Goal: Register for event/course

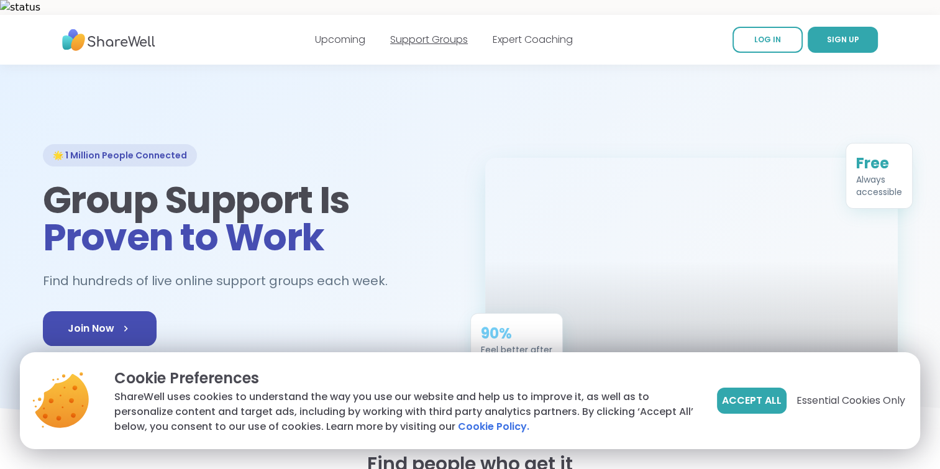
click at [449, 32] on link "Support Groups" at bounding box center [429, 39] width 78 height 14
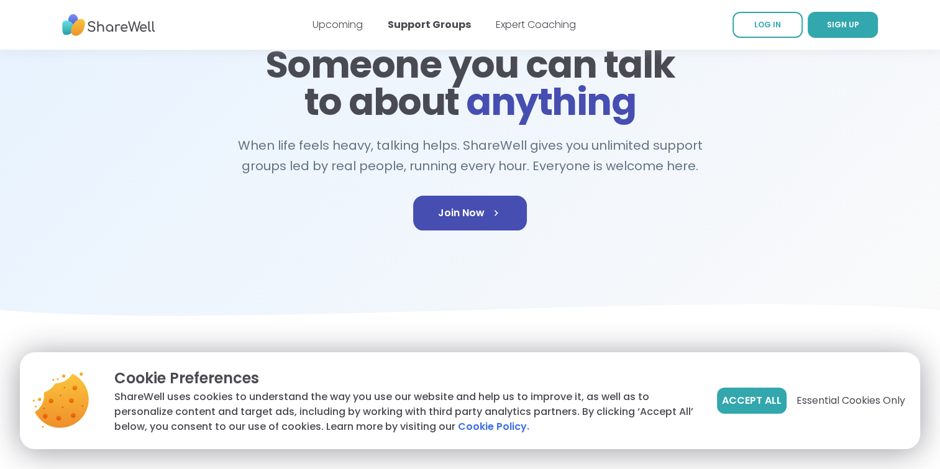
scroll to position [145, 0]
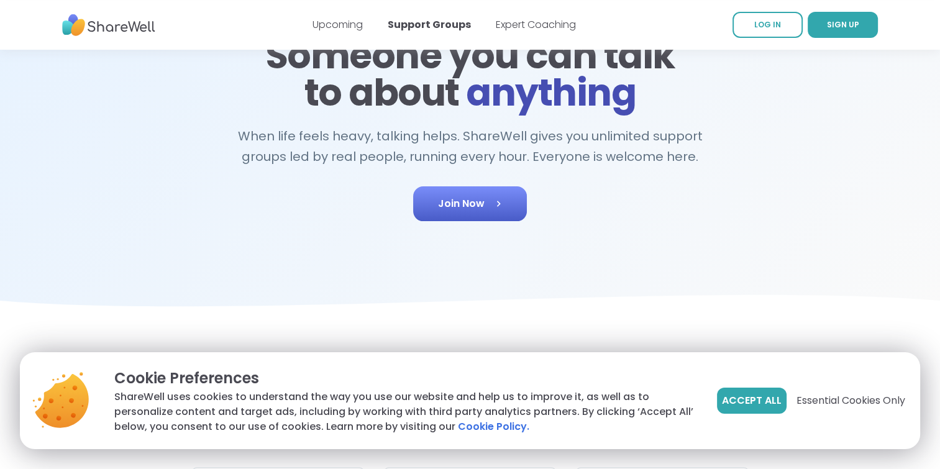
click at [473, 196] on span "Join Now" at bounding box center [470, 203] width 64 height 15
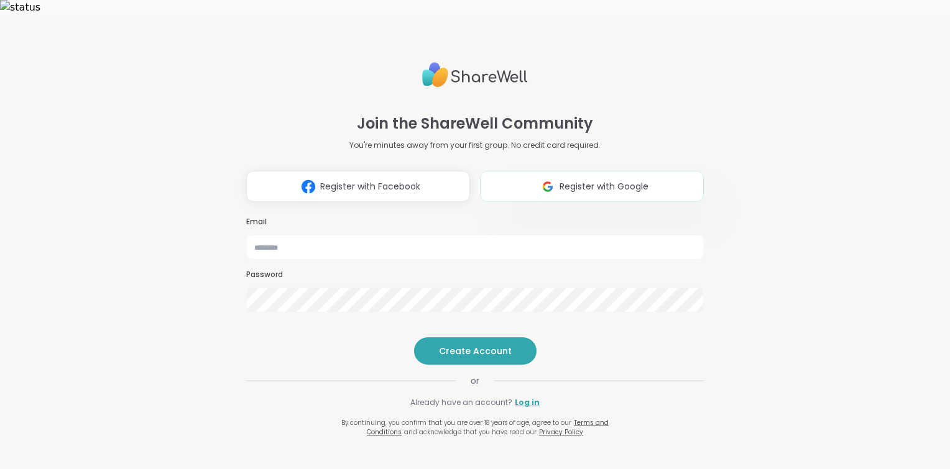
click at [524, 171] on button "Register with Google" at bounding box center [592, 186] width 224 height 31
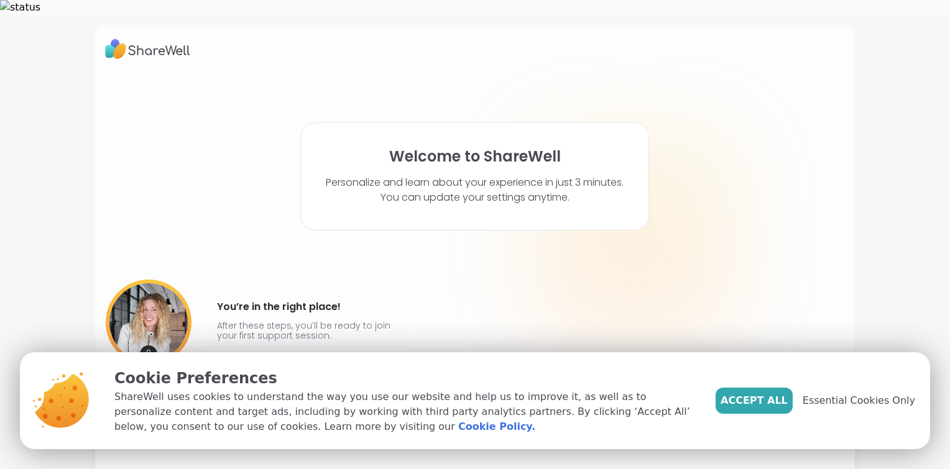
click at [771, 407] on span "Accept All" at bounding box center [753, 400] width 67 height 15
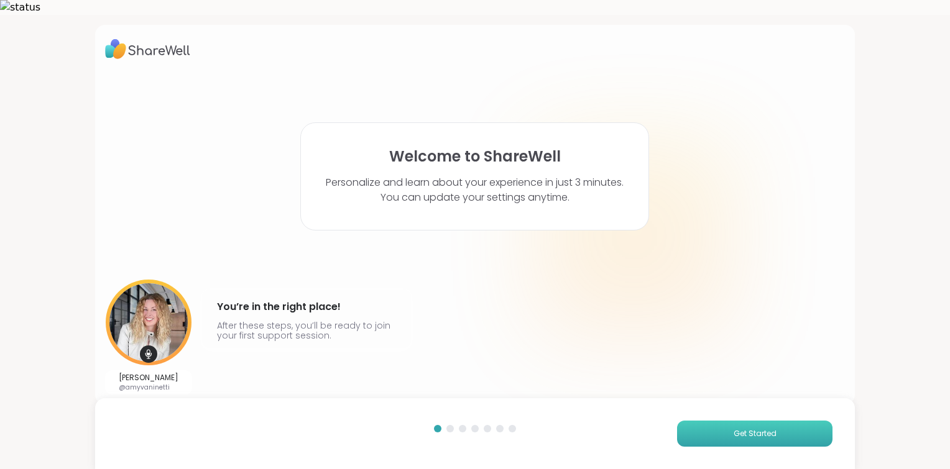
click at [689, 430] on button "Get Started" at bounding box center [754, 434] width 155 height 26
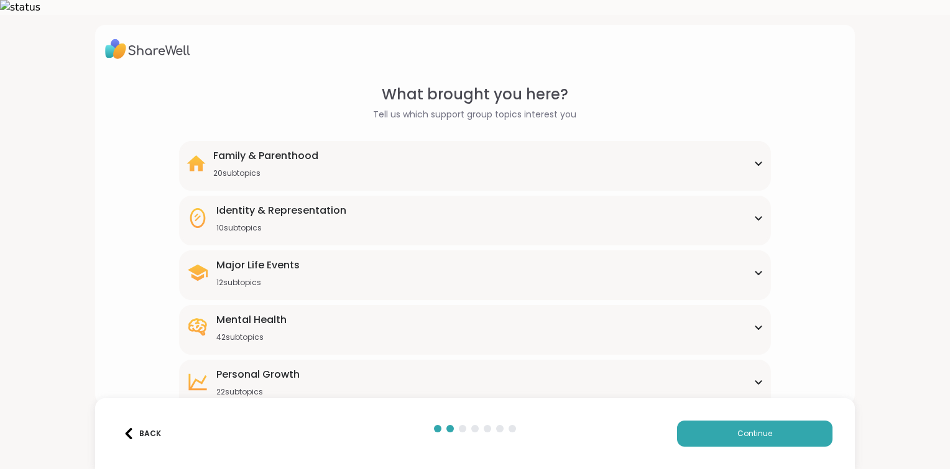
click at [536, 313] on div "Mental Health 42 subtopics" at bounding box center [474, 328] width 577 height 30
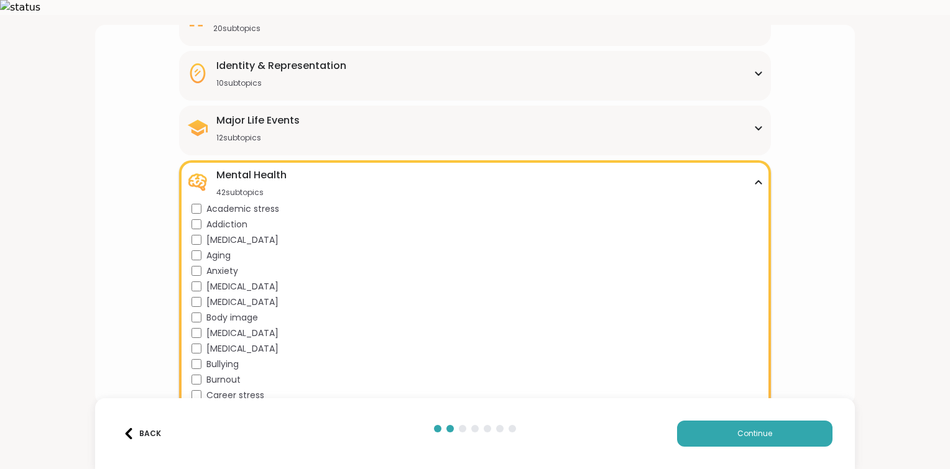
scroll to position [290, 0]
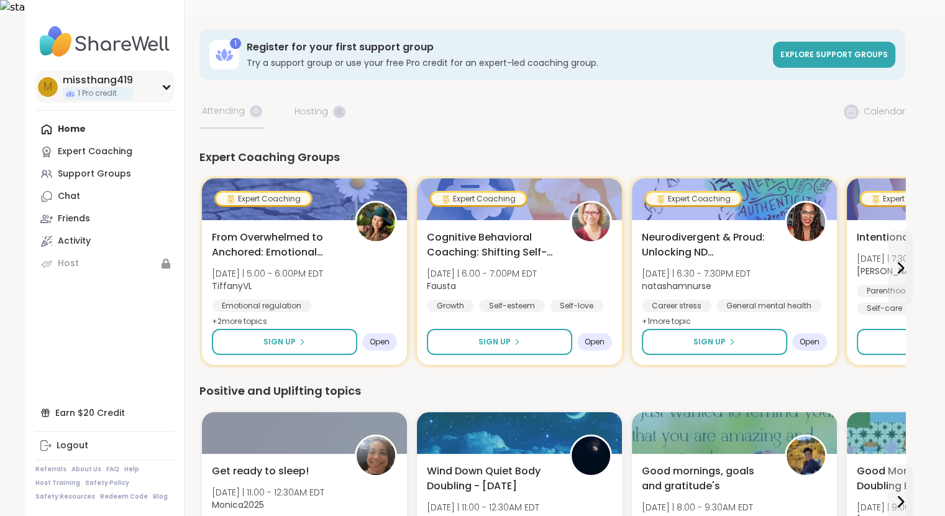
click at [138, 90] on div "m missthang419 1 Pro credit" at bounding box center [104, 87] width 139 height 32
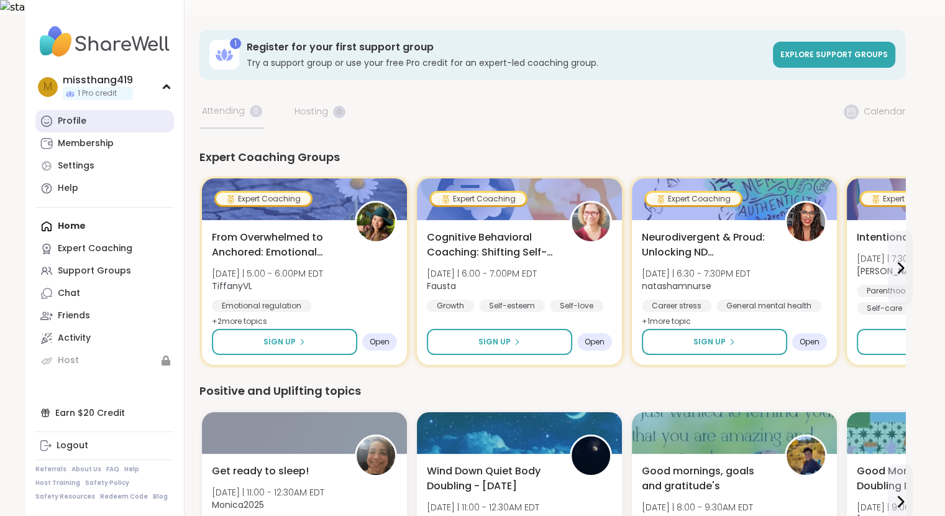
click at [115, 124] on link "Profile" at bounding box center [104, 121] width 139 height 22
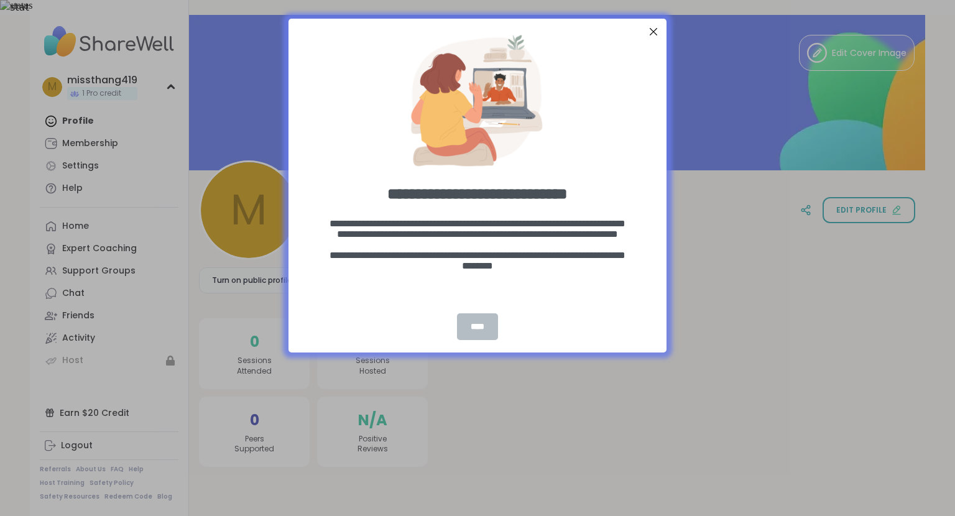
click at [474, 316] on div "****" at bounding box center [477, 326] width 41 height 27
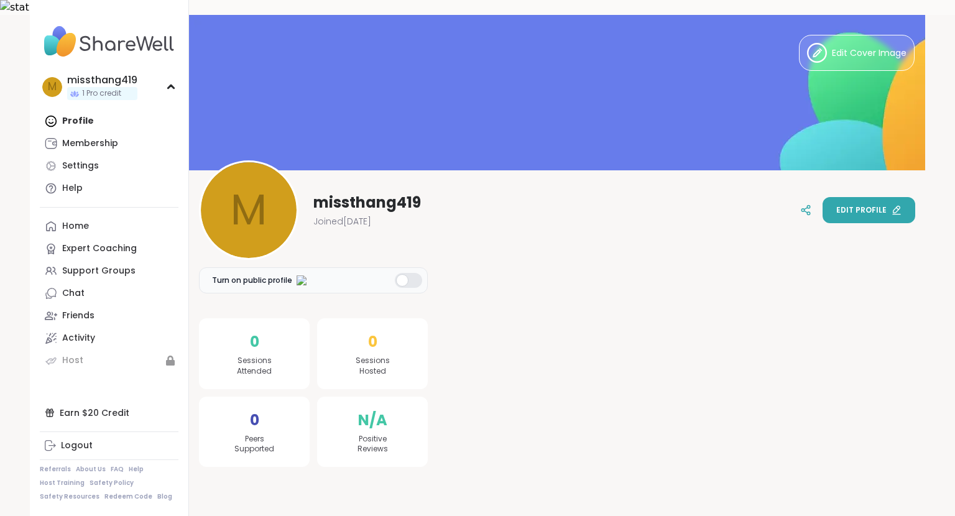
click at [852, 204] on span "Edit profile" at bounding box center [861, 209] width 50 height 11
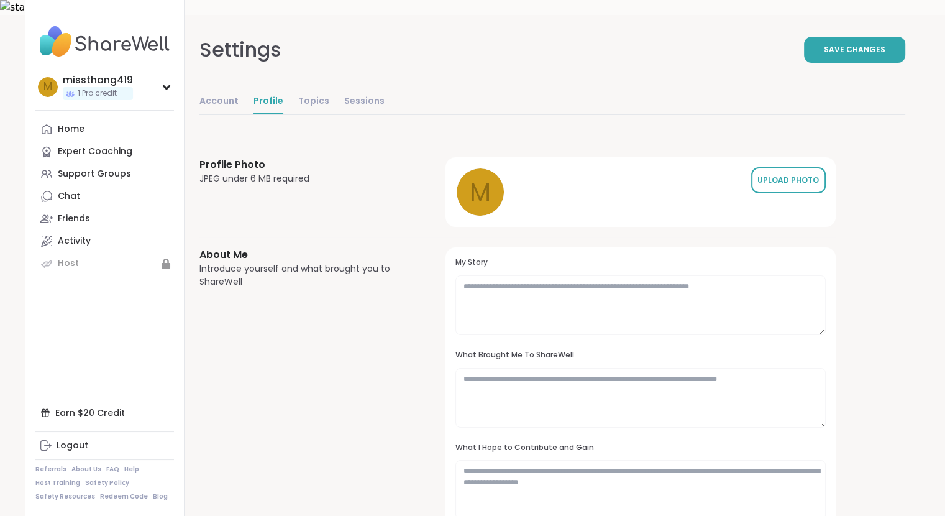
click at [789, 175] on div "UPLOAD PHOTO" at bounding box center [789, 180] width 62 height 11
click at [799, 175] on div "REMOVE PHOTO" at bounding box center [789, 180] width 62 height 11
click at [733, 167] on div "m UPLOAD PHOTO" at bounding box center [641, 192] width 370 height 50
click at [762, 175] on div "UPLOAD PHOTO" at bounding box center [789, 180] width 62 height 11
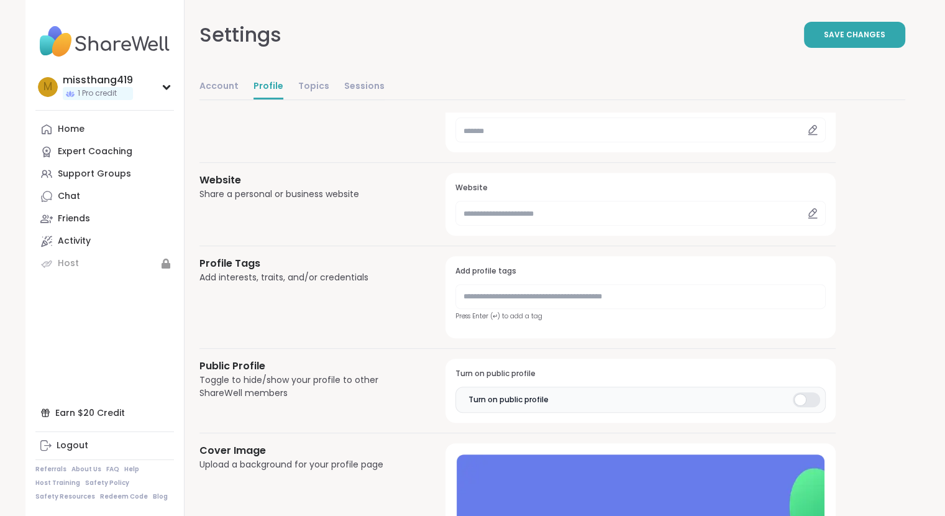
scroll to position [551, 0]
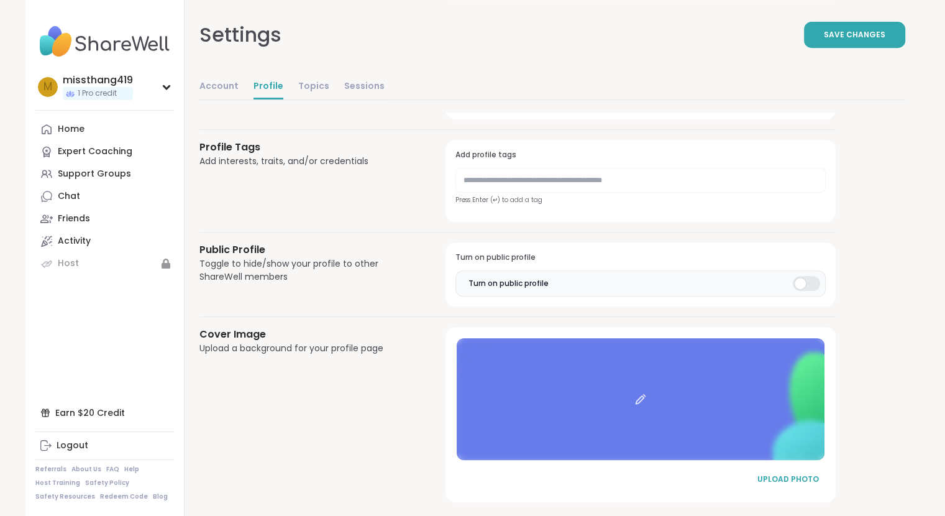
click at [703, 412] on div at bounding box center [640, 399] width 367 height 122
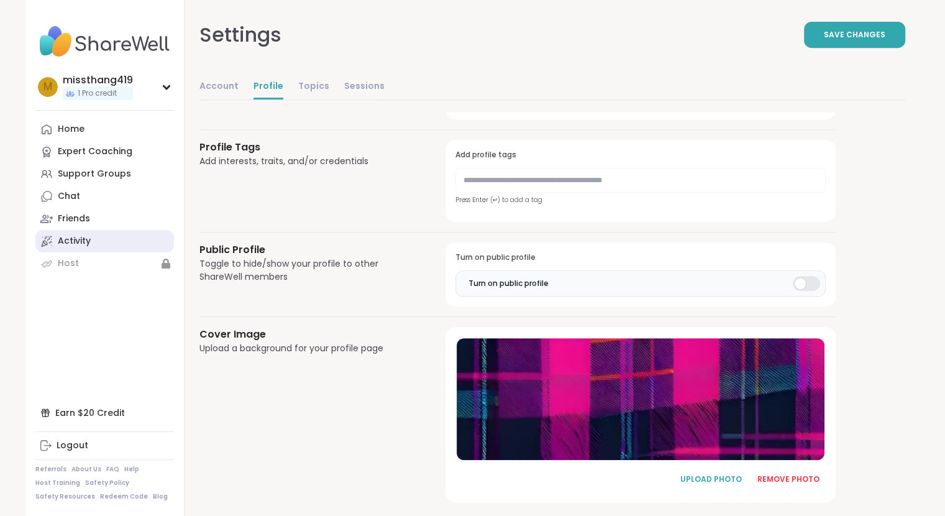
click at [109, 242] on link "Activity" at bounding box center [104, 241] width 139 height 22
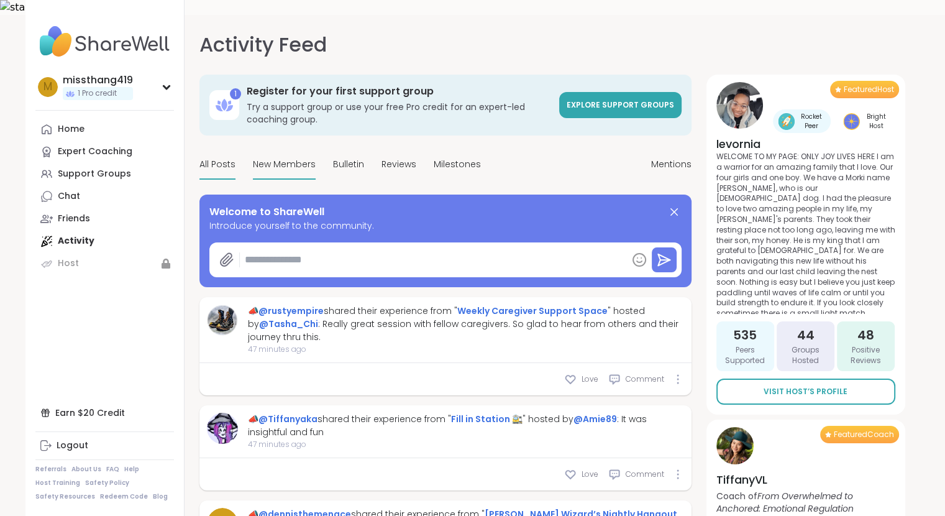
click at [277, 150] on div "New Members" at bounding box center [284, 164] width 63 height 29
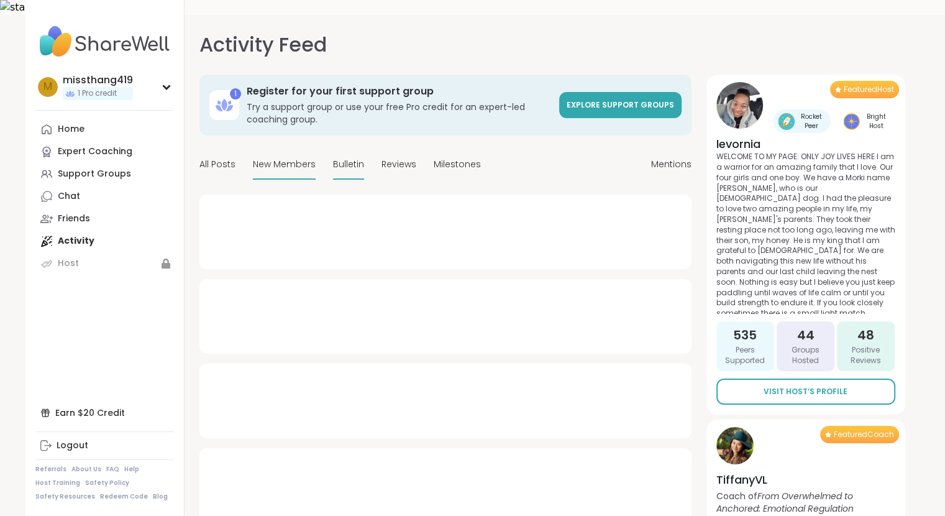
type textarea "*"
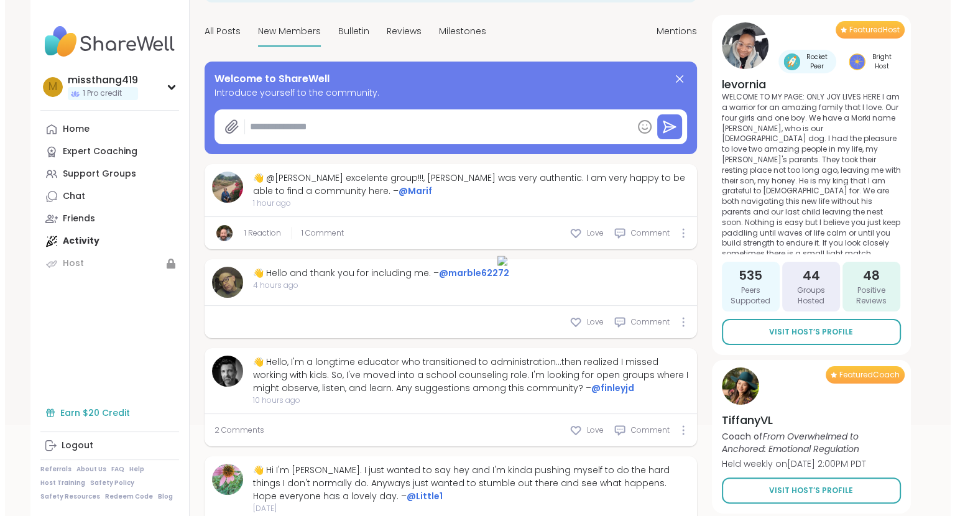
scroll to position [145, 0]
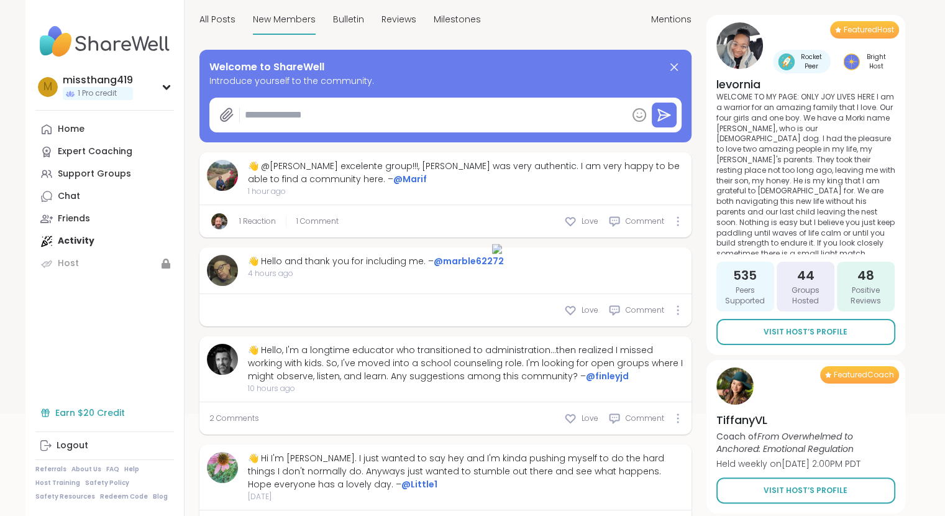
click at [104, 416] on div "Earn $20 Credit" at bounding box center [104, 412] width 139 height 22
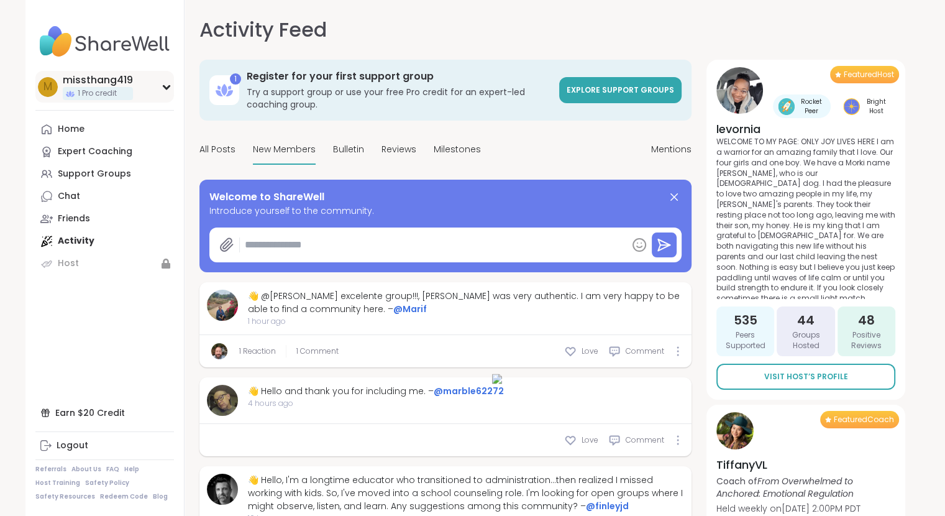
scroll to position [0, 0]
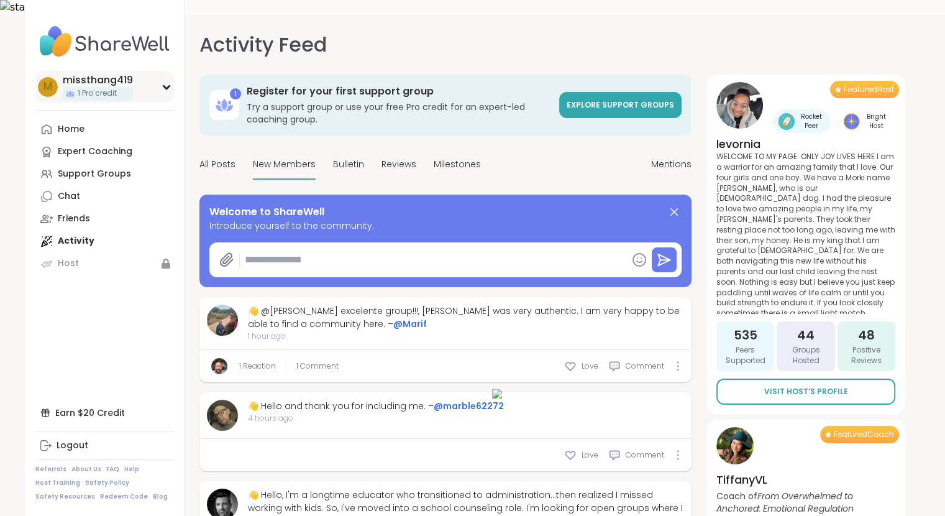
click at [149, 101] on div "m missthang419 1 Pro credit" at bounding box center [104, 87] width 139 height 32
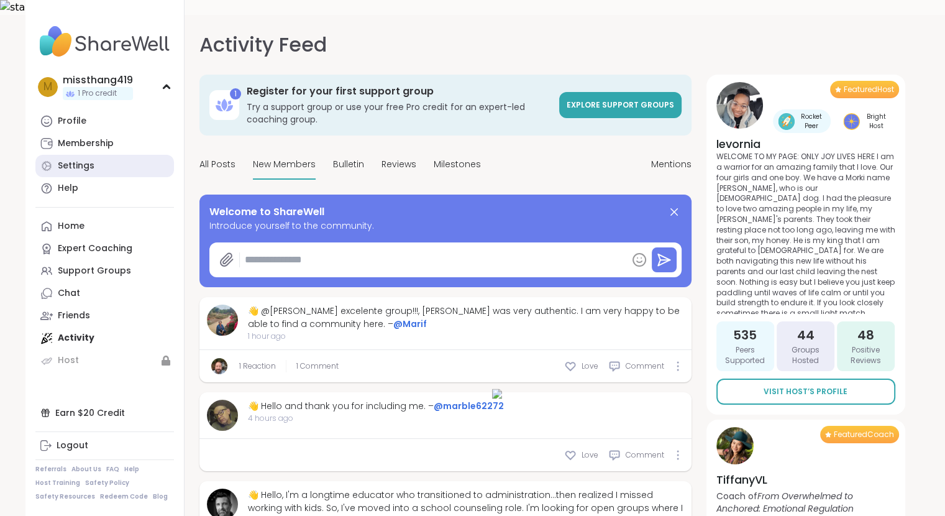
click at [124, 160] on link "Settings" at bounding box center [104, 166] width 139 height 22
select select "**"
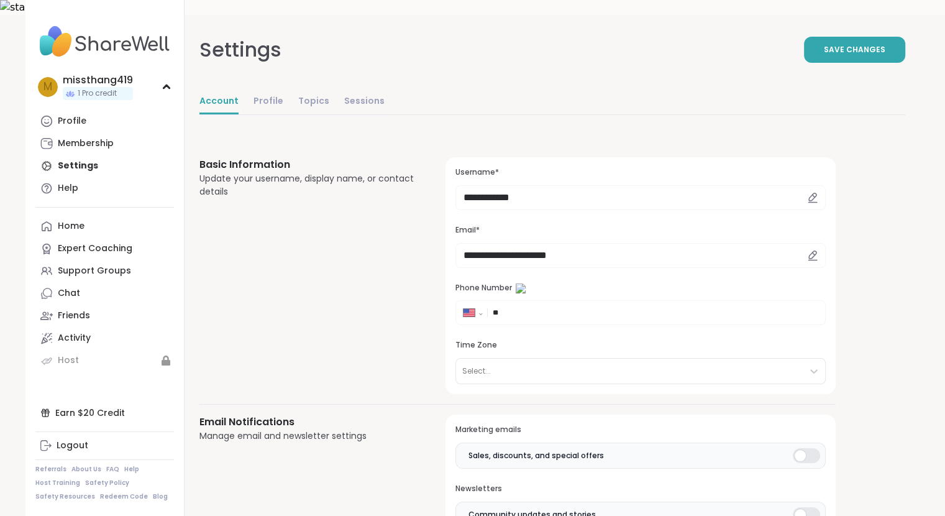
click at [557, 306] on input "**" at bounding box center [655, 312] width 325 height 12
type input "**********"
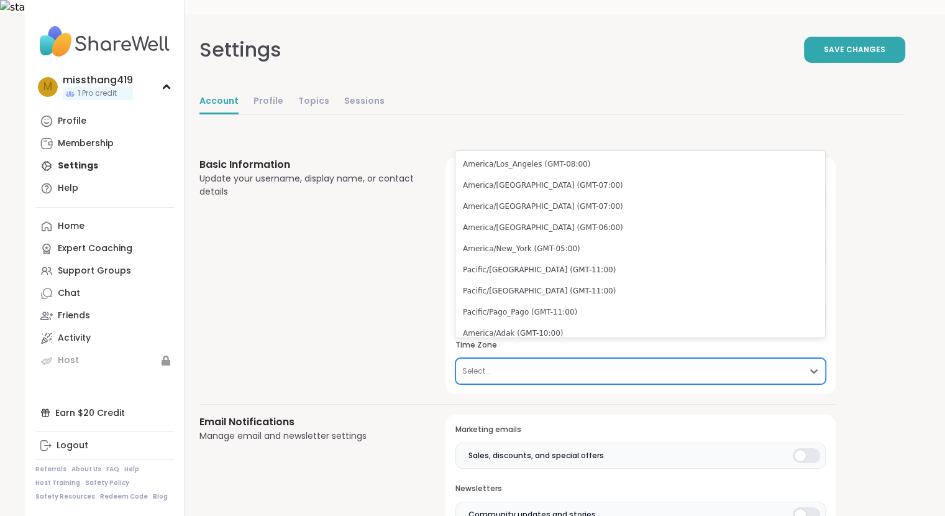
click at [580, 358] on div "Select..." at bounding box center [641, 371] width 370 height 26
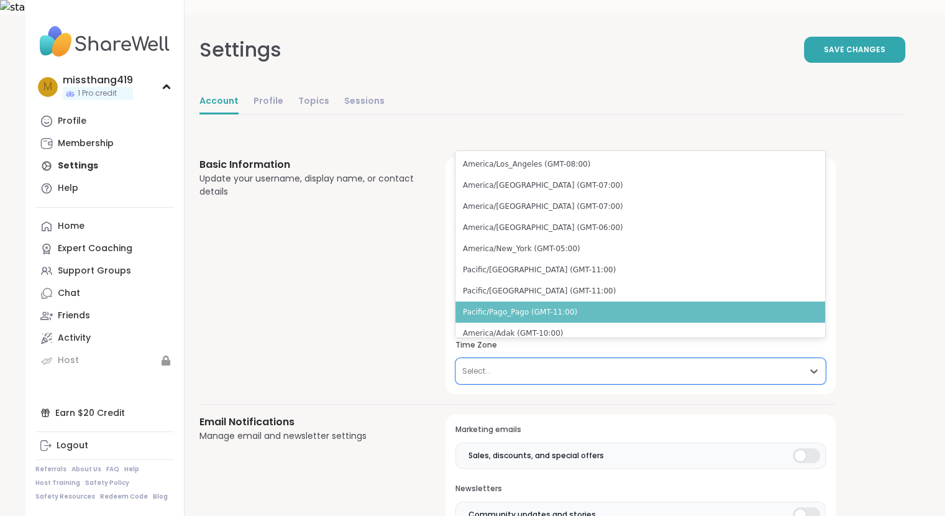
scroll to position [13, 0]
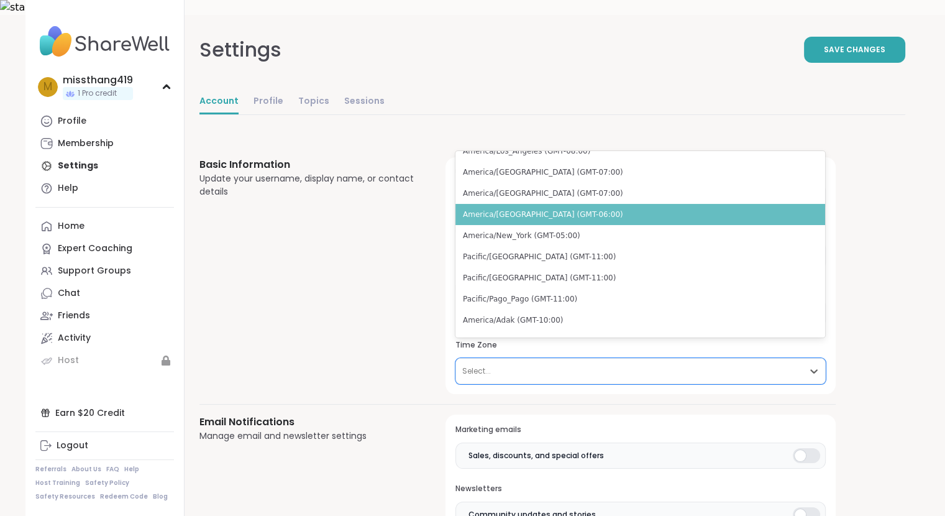
click at [587, 218] on div "America/[GEOGRAPHIC_DATA] (GMT-06:00)" at bounding box center [641, 214] width 370 height 21
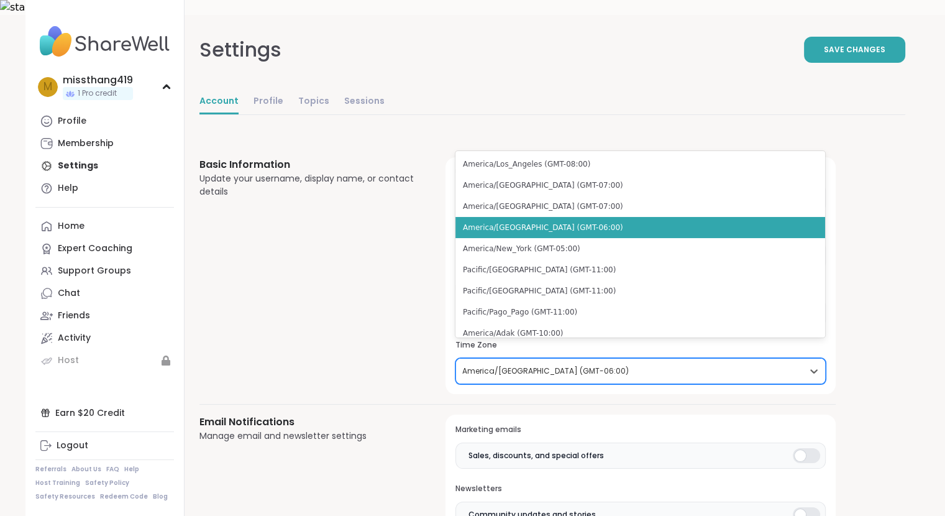
click at [611, 364] on div at bounding box center [629, 371] width 334 height 14
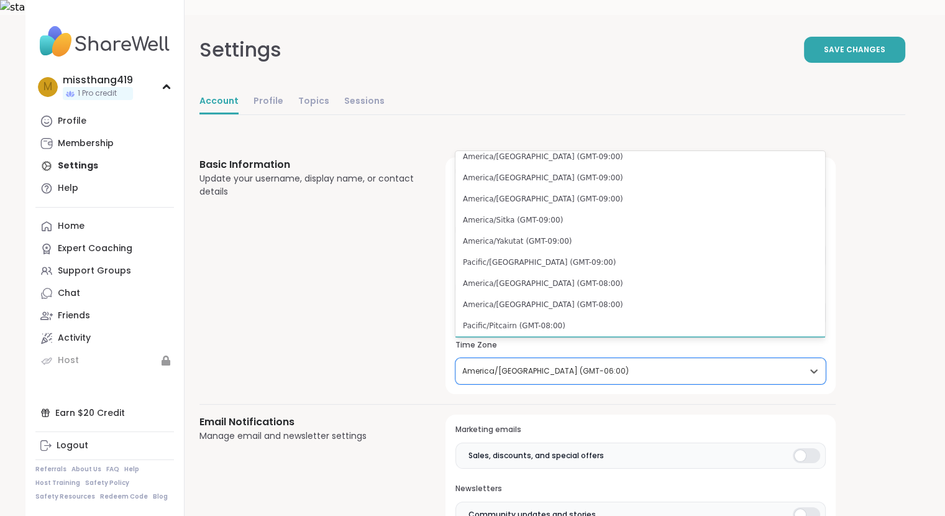
scroll to position [0, 0]
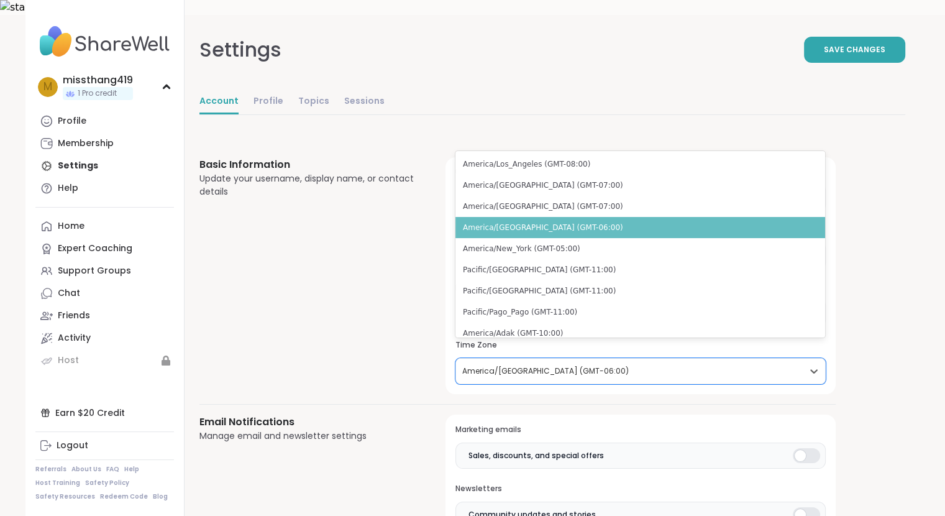
click at [604, 233] on div "America/[GEOGRAPHIC_DATA] (GMT-06:00)" at bounding box center [641, 227] width 370 height 21
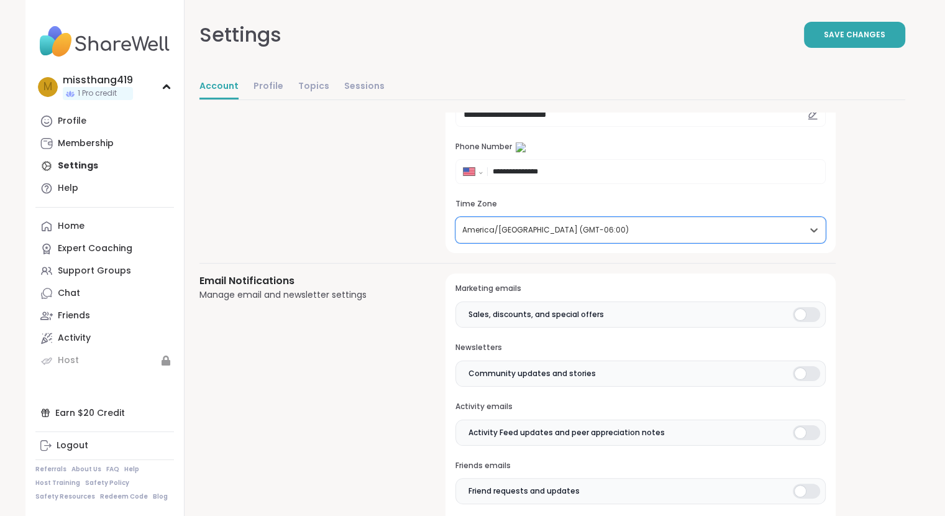
scroll to position [145, 0]
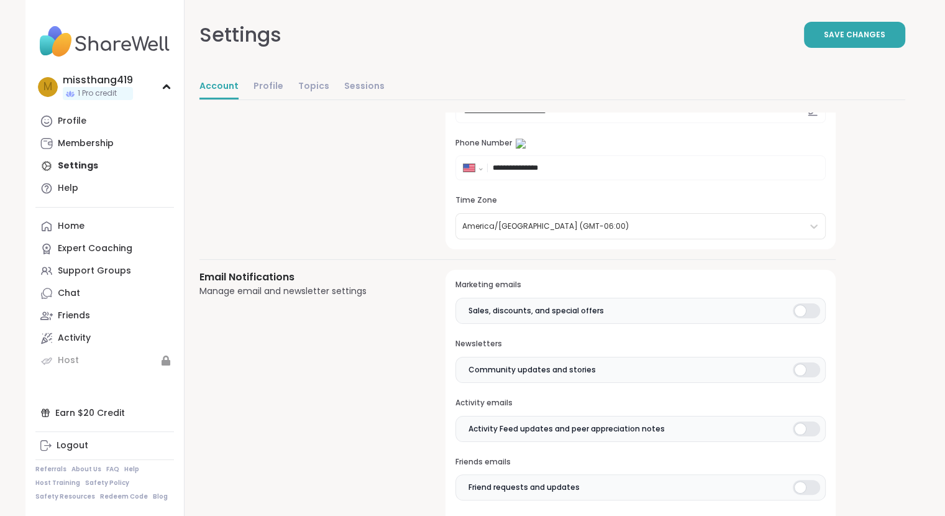
click at [802, 303] on div at bounding box center [806, 310] width 27 height 15
click at [802, 362] on div at bounding box center [806, 369] width 27 height 15
click at [795, 419] on label "Activity Feed updates and peer appreciation notes" at bounding box center [641, 429] width 370 height 26
click at [810, 469] on div at bounding box center [806, 487] width 27 height 15
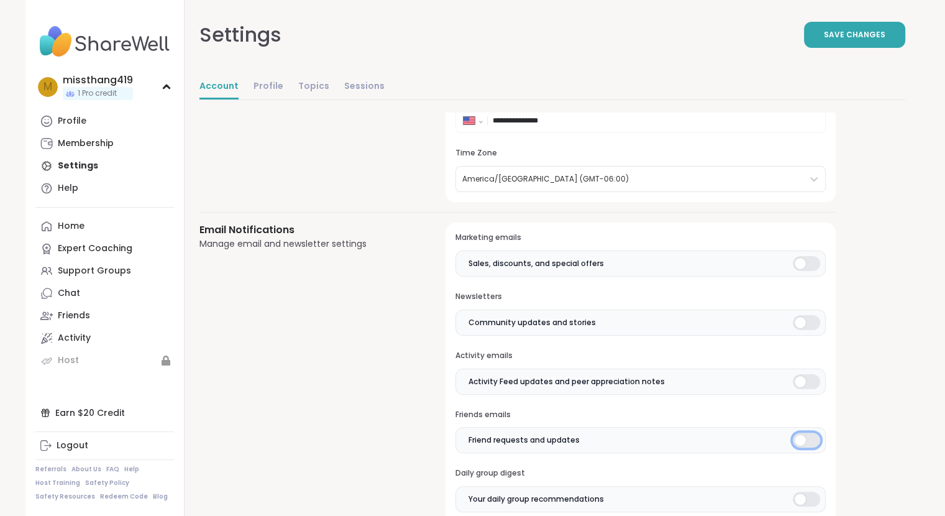
scroll to position [435, 0]
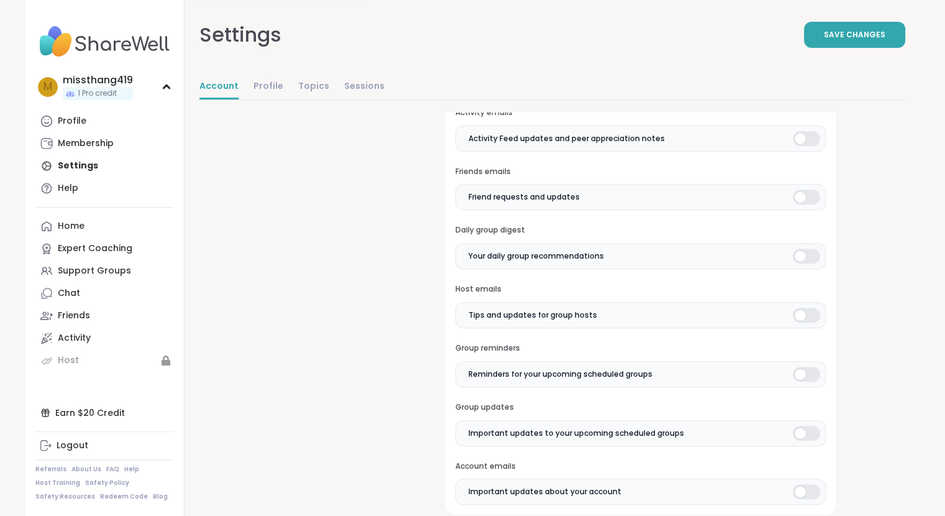
click at [814, 249] on div at bounding box center [806, 256] width 27 height 15
click at [813, 308] on div at bounding box center [806, 315] width 27 height 15
click at [805, 367] on div at bounding box center [806, 374] width 27 height 15
drag, startPoint x: 797, startPoint y: 418, endPoint x: 811, endPoint y: 437, distance: 23.6
click at [797, 426] on div at bounding box center [806, 433] width 27 height 15
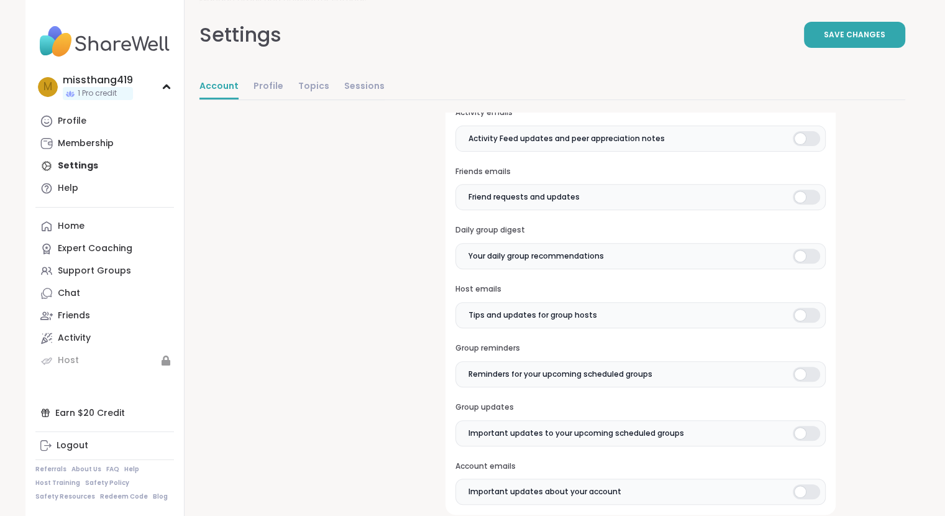
click at [803, 469] on div at bounding box center [806, 491] width 27 height 15
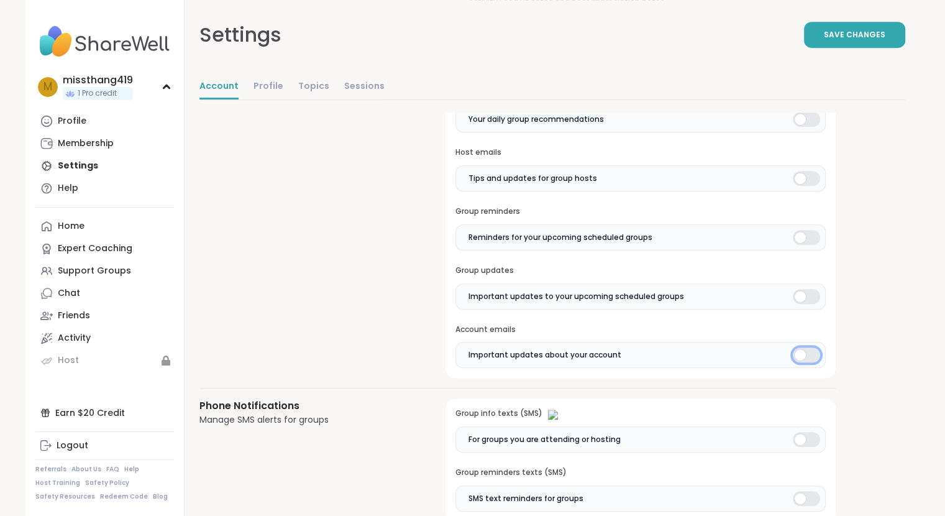
scroll to position [580, 0]
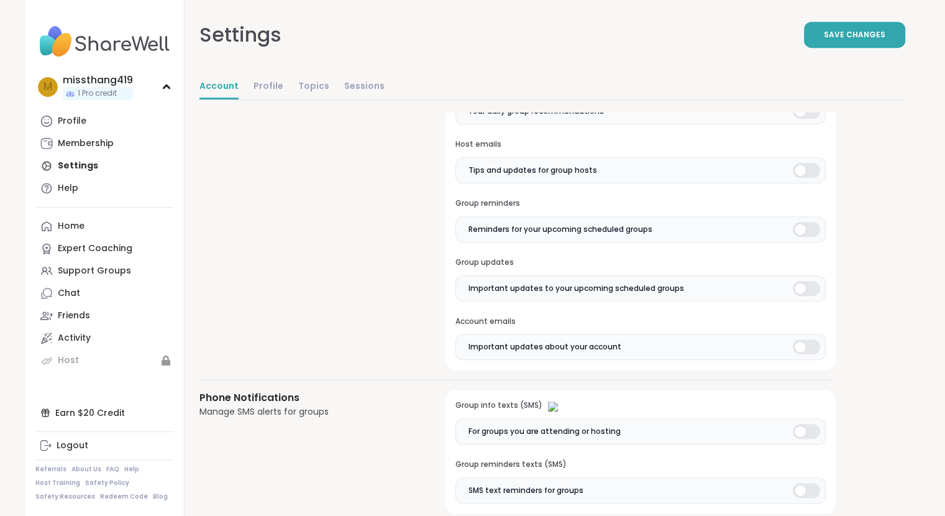
click at [816, 339] on div at bounding box center [806, 346] width 27 height 15
click at [820, 418] on label "For groups you are attending or hosting" at bounding box center [641, 431] width 370 height 26
click at [810, 469] on label "SMS text reminders for groups" at bounding box center [641, 490] width 370 height 26
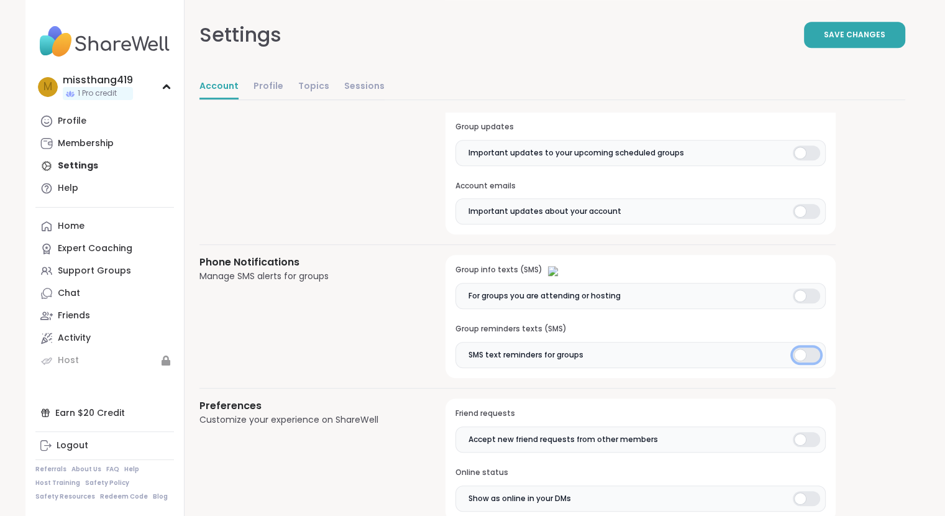
scroll to position [725, 0]
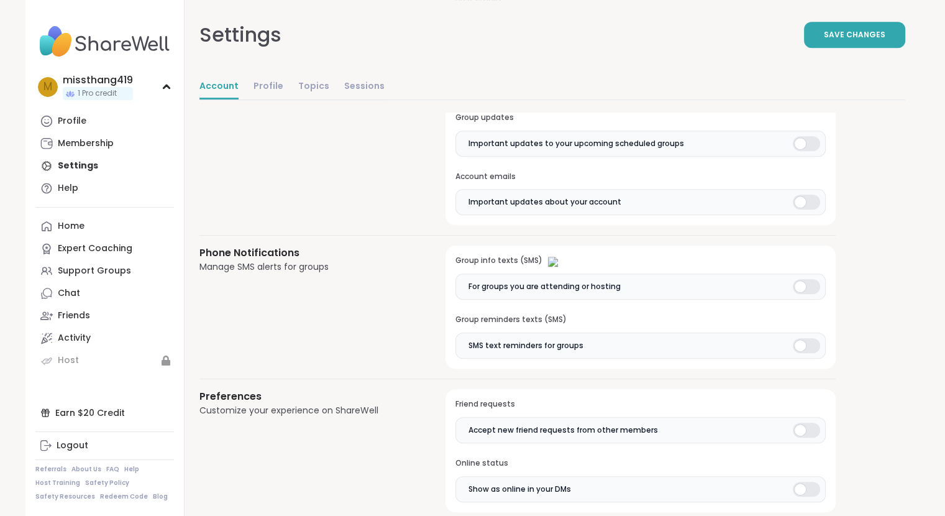
click at [796, 338] on div at bounding box center [806, 345] width 27 height 15
click at [808, 423] on div at bounding box center [806, 430] width 27 height 15
click at [804, 423] on div at bounding box center [806, 430] width 27 height 15
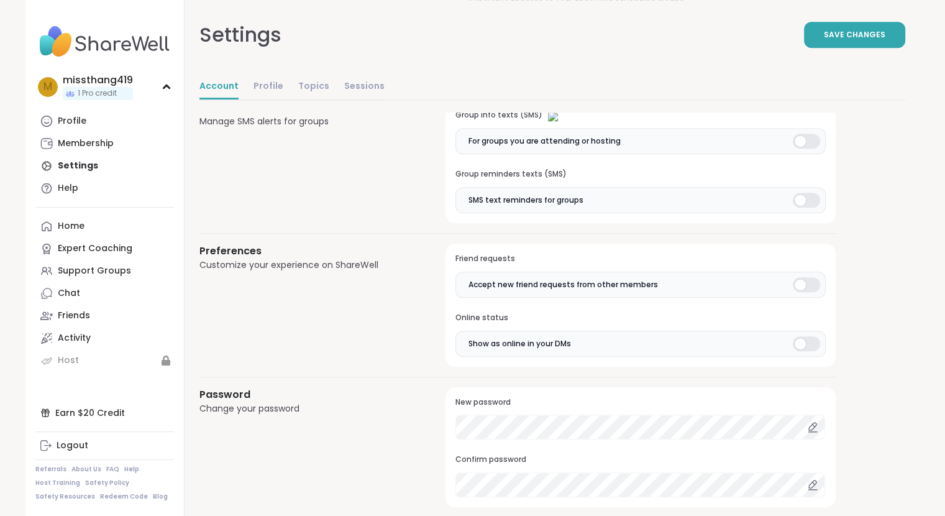
click at [806, 332] on label "Show as online in your DMs" at bounding box center [641, 344] width 370 height 26
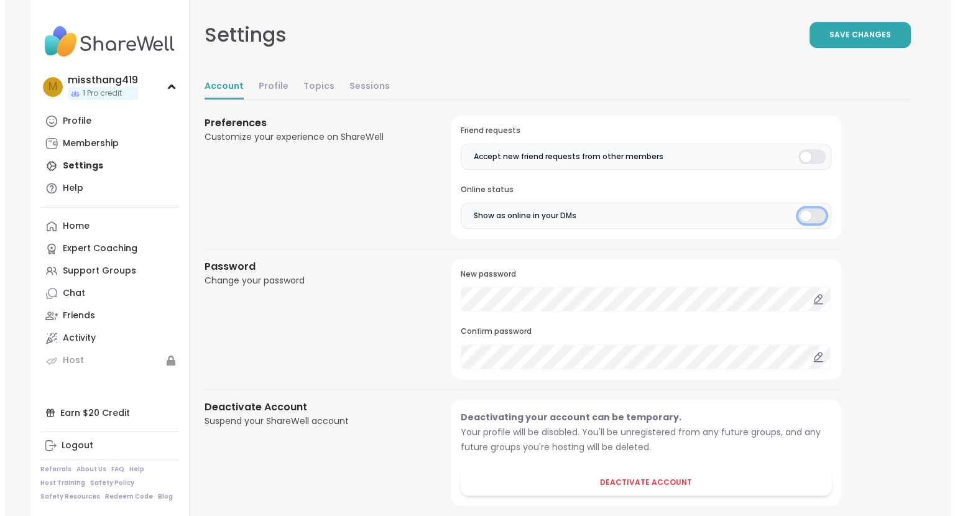
scroll to position [708, 0]
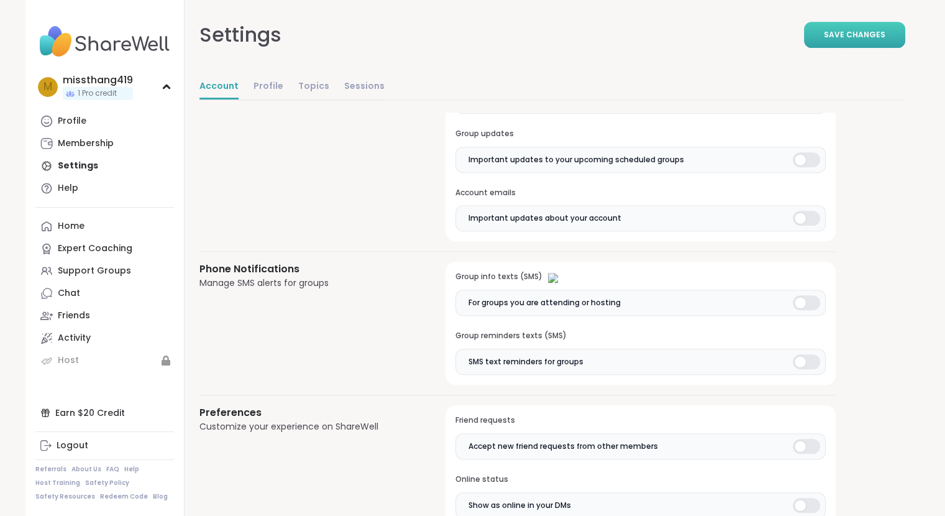
click at [839, 31] on span "Save Changes" at bounding box center [855, 34] width 62 height 11
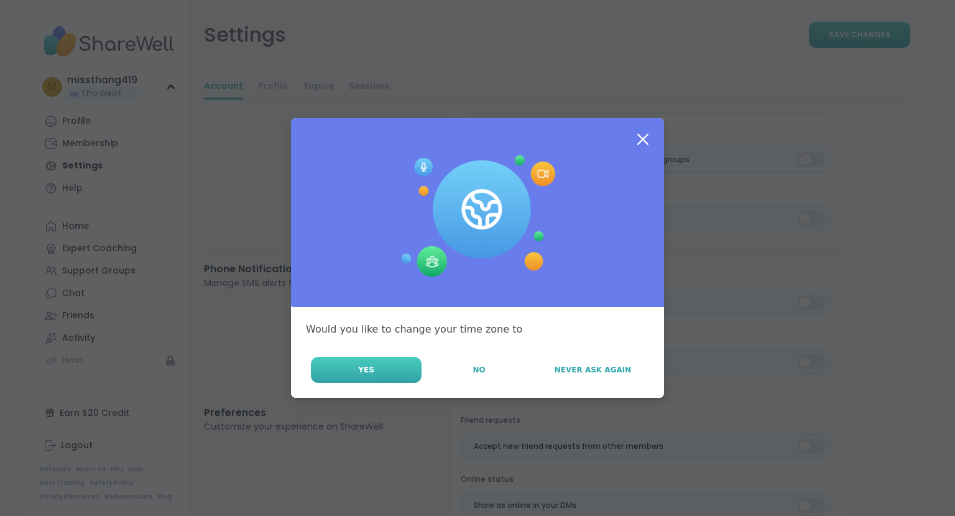
click at [385, 373] on button "Yes" at bounding box center [366, 370] width 111 height 26
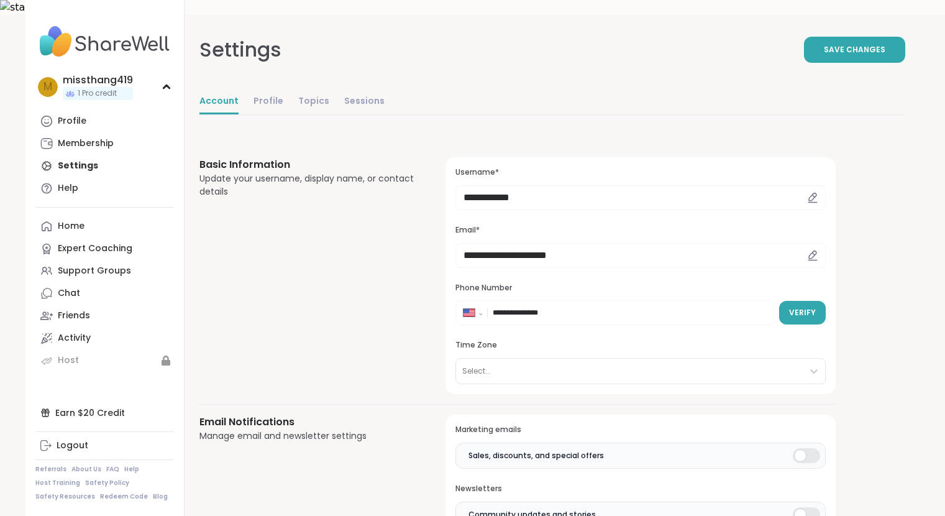
select select "**"
click at [523, 304] on div at bounding box center [520, 309] width 11 height 11
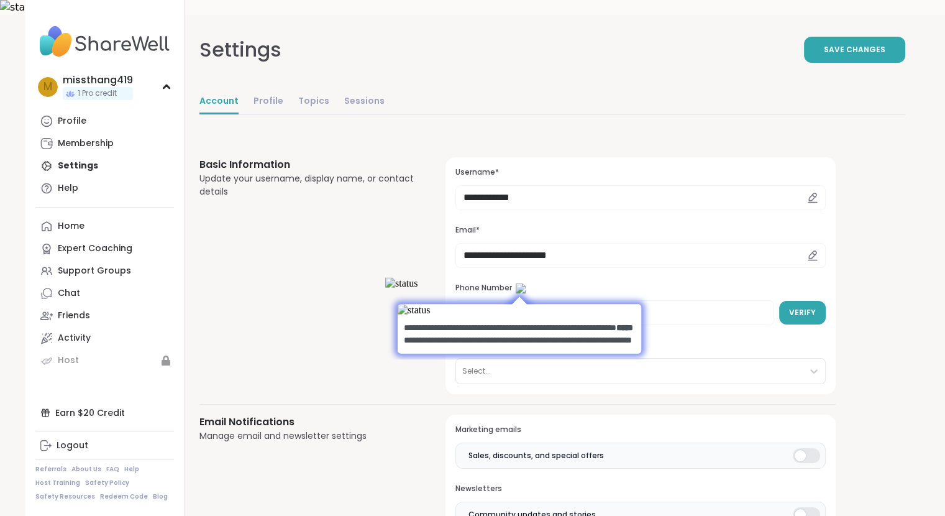
click at [424, 291] on div at bounding box center [519, 297] width 244 height 12
click at [798, 307] on span "Verify" at bounding box center [802, 312] width 27 height 11
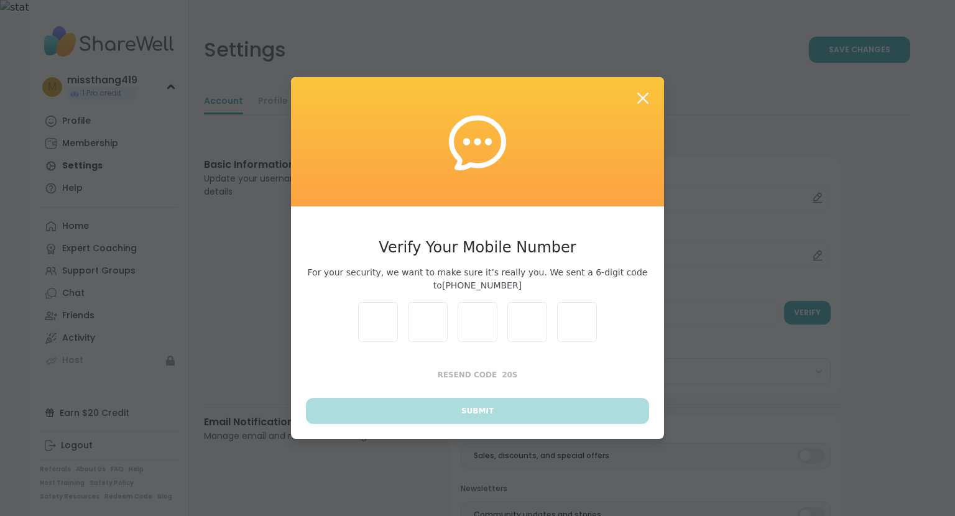
click at [382, 322] on input "text" at bounding box center [378, 322] width 40 height 40
type input "*"
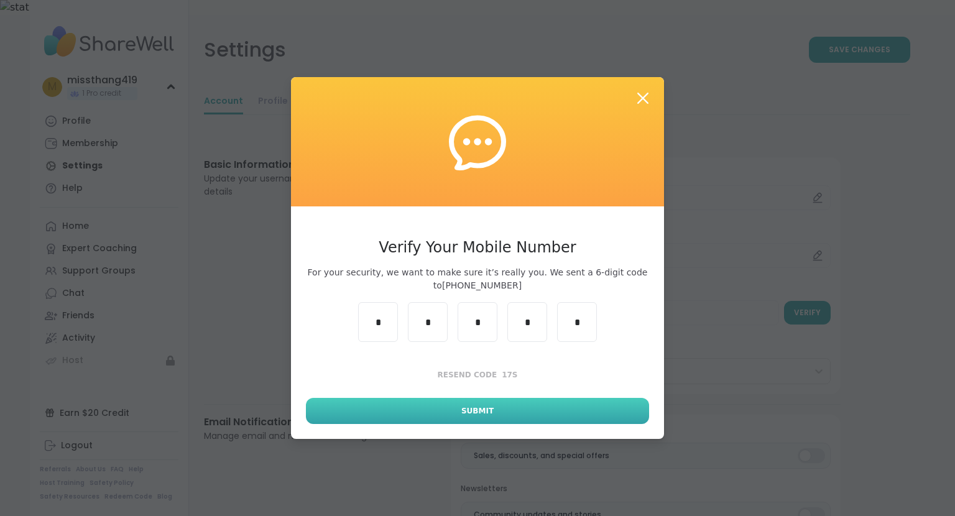
type input "*"
click at [498, 407] on button "Submit" at bounding box center [477, 411] width 343 height 26
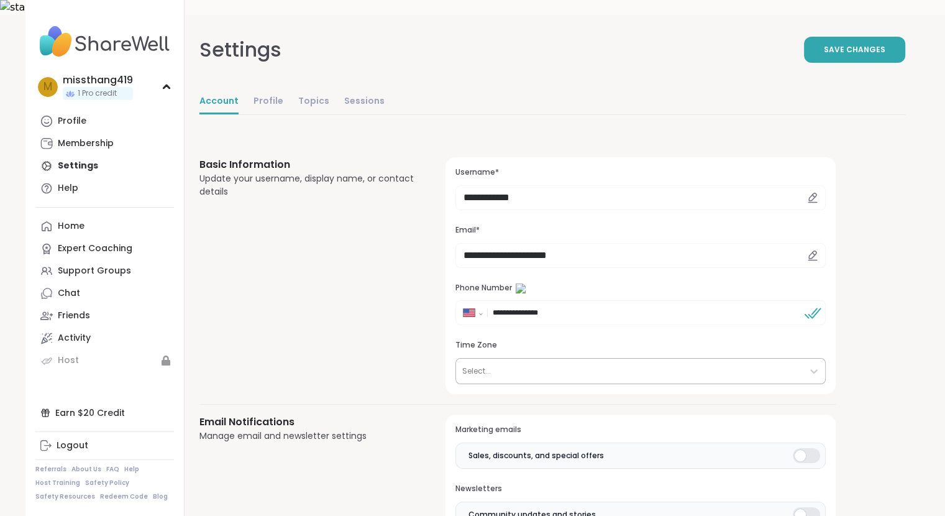
click at [467, 364] on div at bounding box center [629, 371] width 334 height 14
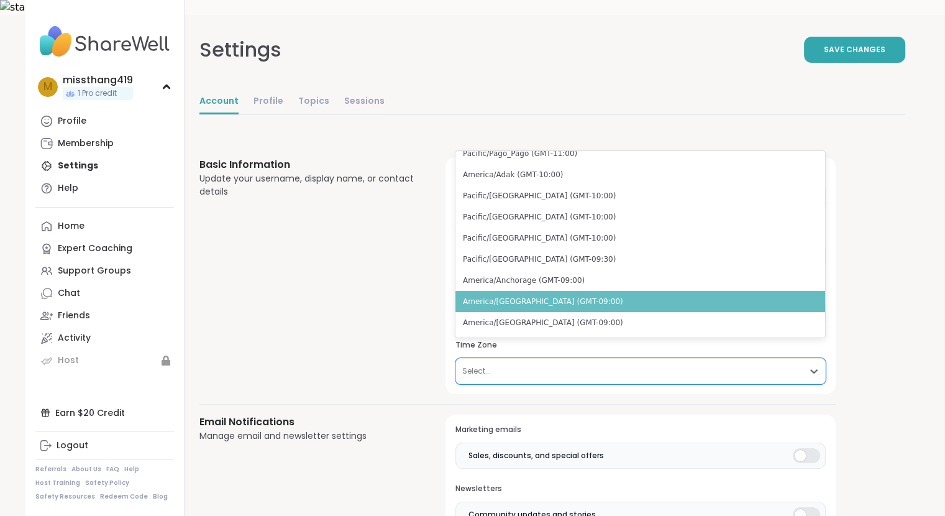
scroll to position [303, 0]
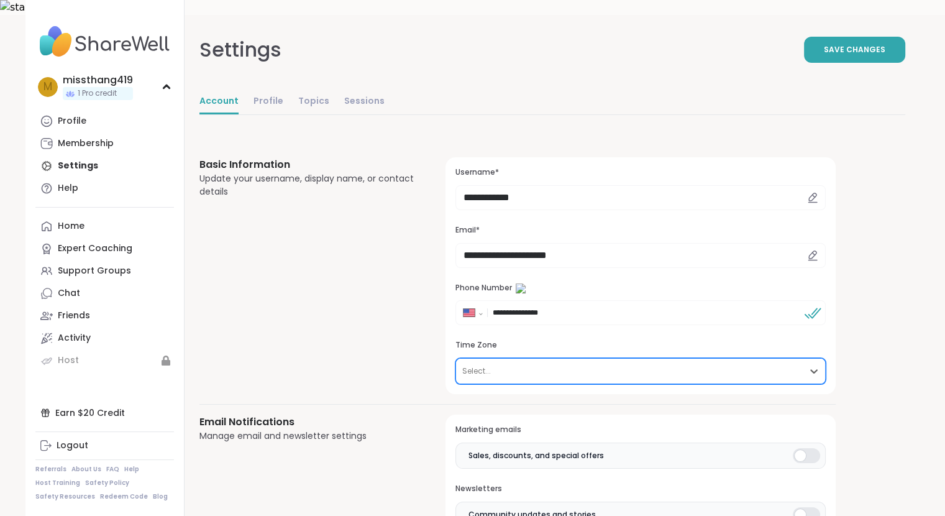
click at [564, 368] on div "Select..." at bounding box center [641, 371] width 370 height 26
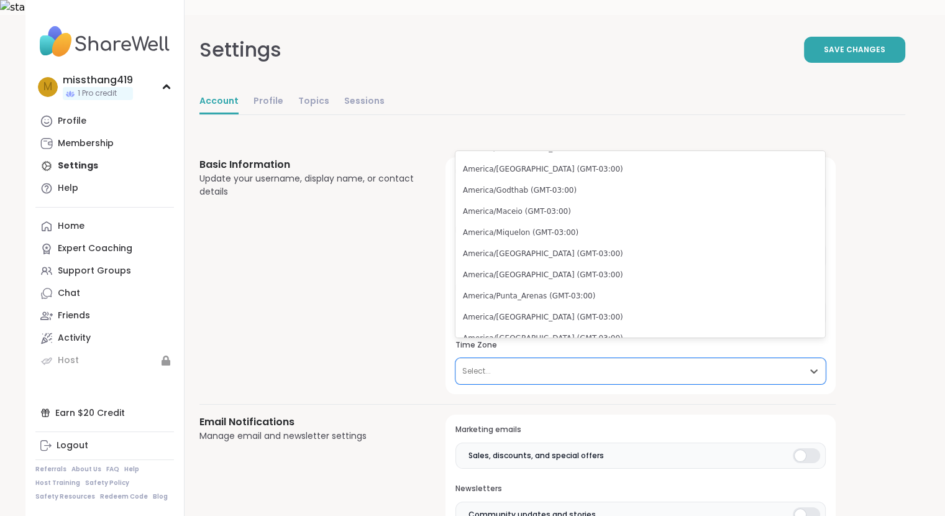
scroll to position [3058, 0]
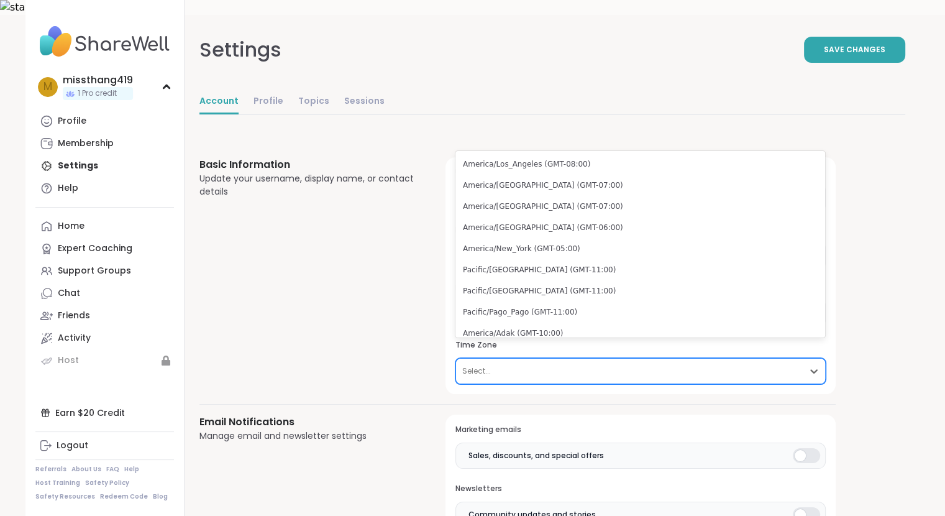
click at [597, 364] on div at bounding box center [629, 371] width 334 height 14
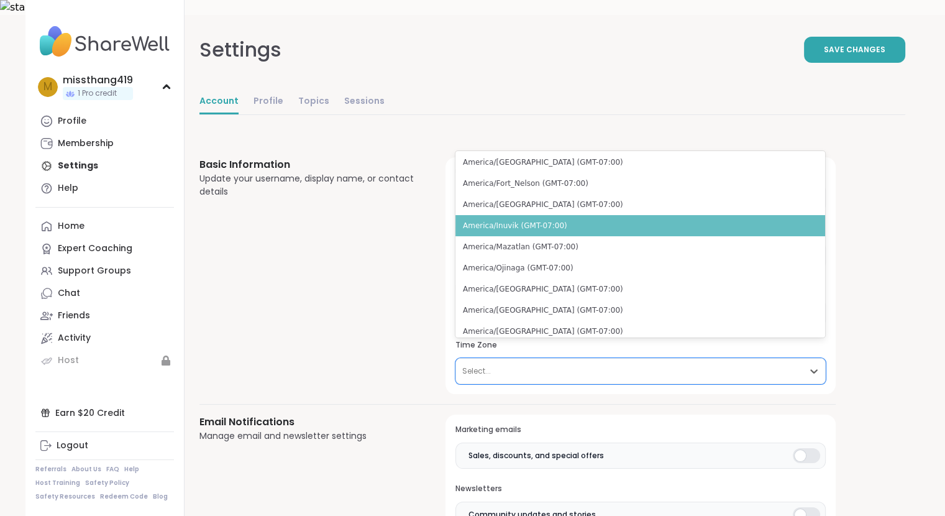
scroll to position [738, 0]
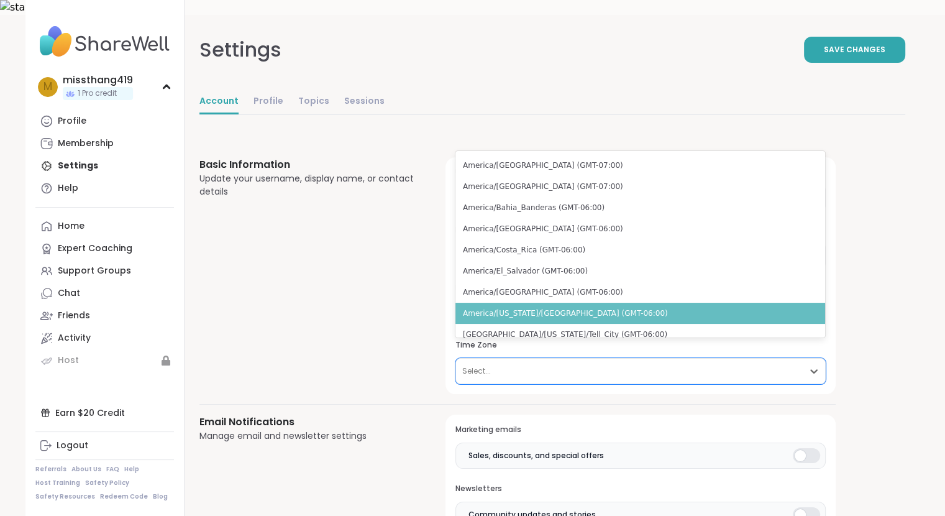
click at [616, 313] on div "America/[US_STATE]/[GEOGRAPHIC_DATA] (GMT-06:00)" at bounding box center [641, 313] width 370 height 21
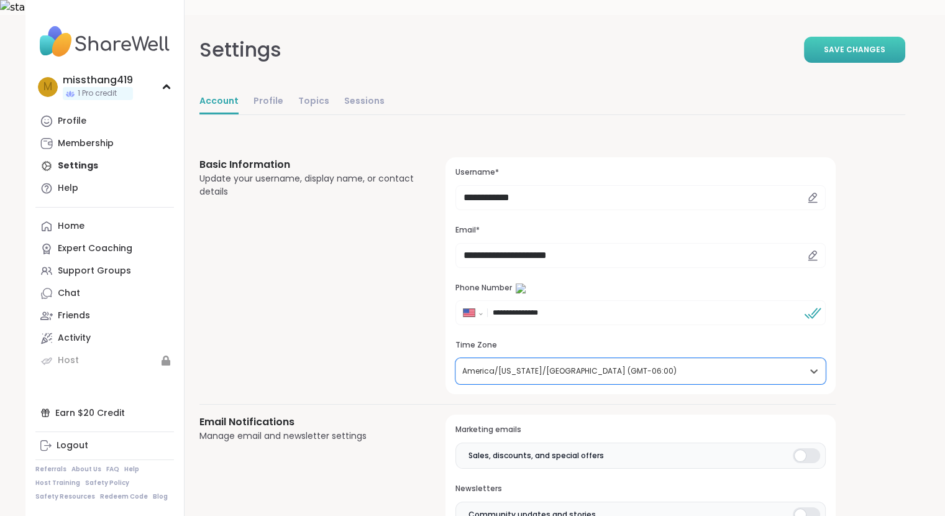
click at [873, 37] on button "Save Changes" at bounding box center [854, 50] width 101 height 26
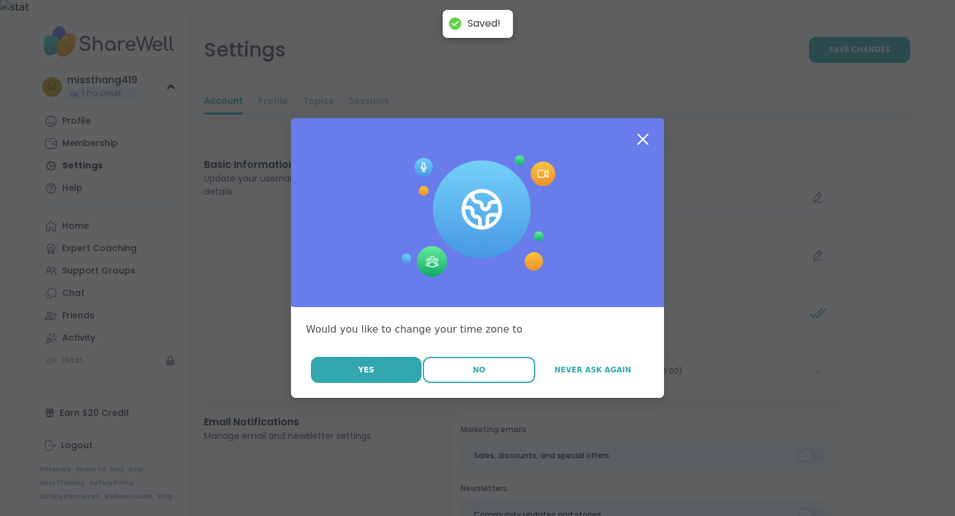
click at [477, 377] on button "No" at bounding box center [479, 370] width 112 height 26
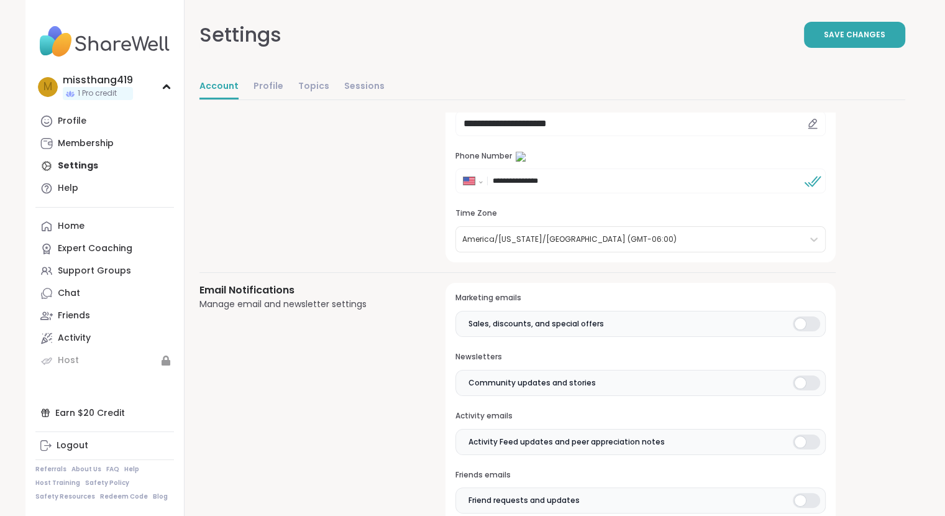
scroll to position [145, 0]
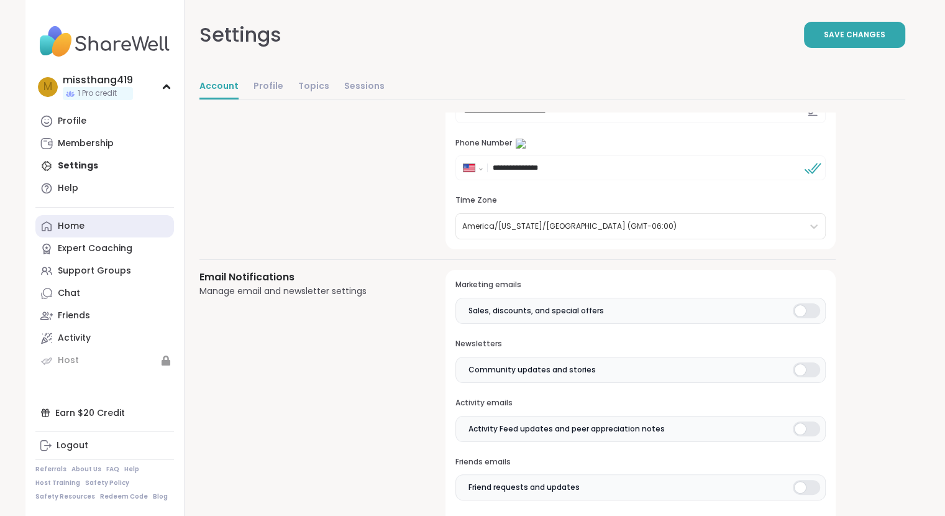
click at [114, 226] on link "Home" at bounding box center [104, 226] width 139 height 22
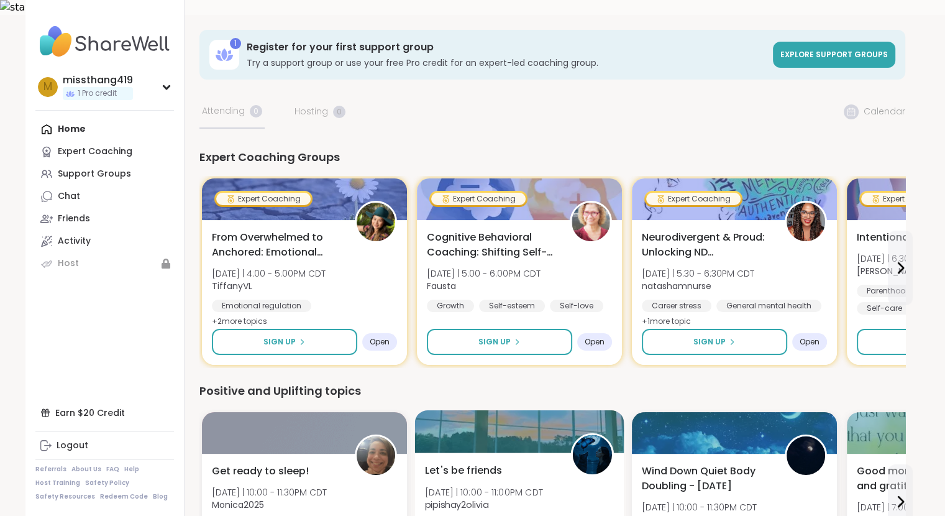
scroll to position [145, 0]
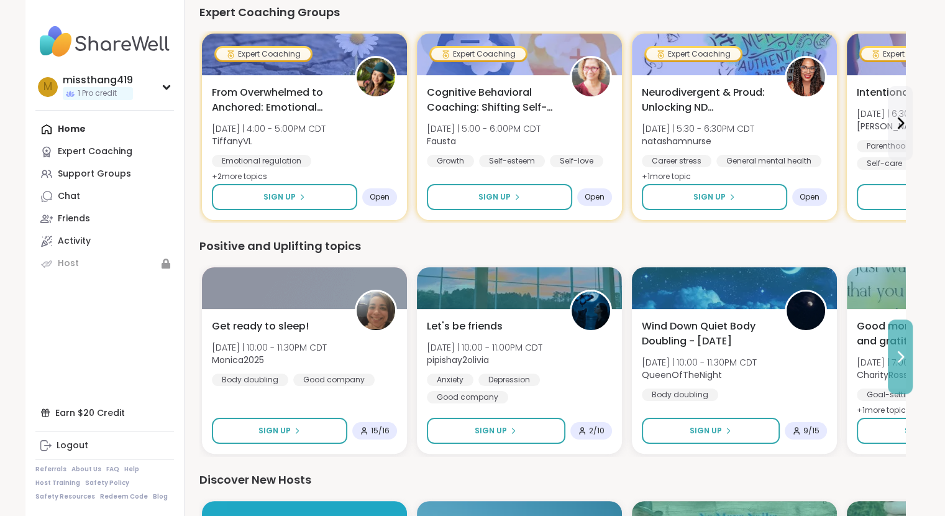
click at [899, 352] on icon at bounding box center [901, 357] width 5 height 10
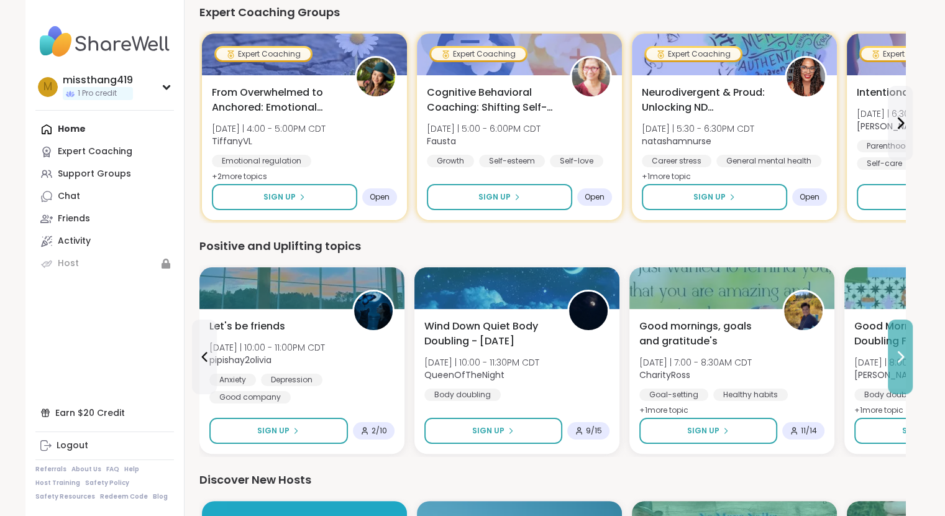
click at [904, 349] on icon at bounding box center [900, 356] width 15 height 15
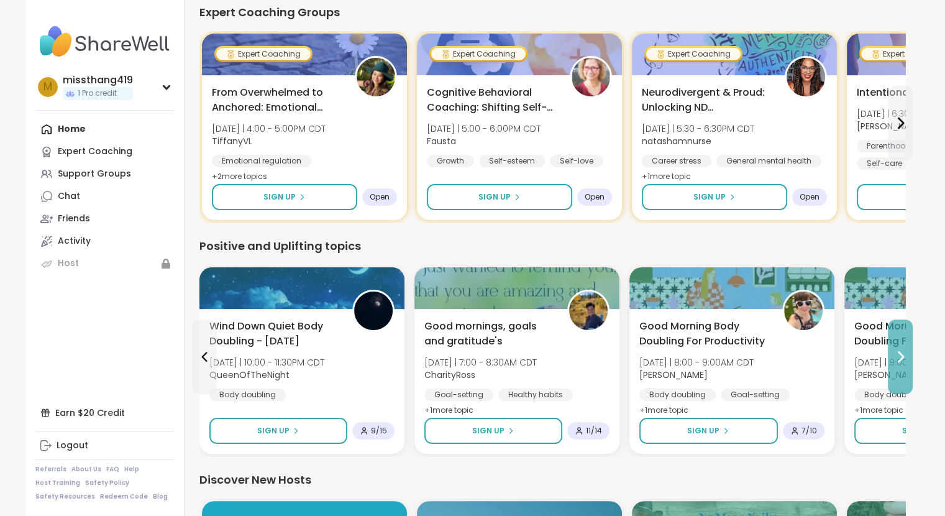
click at [904, 349] on icon at bounding box center [900, 356] width 15 height 15
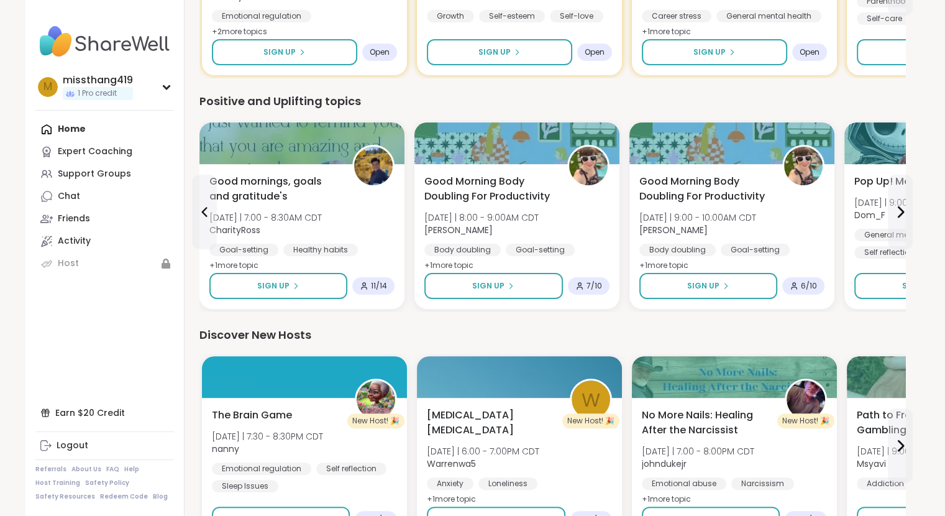
scroll to position [435, 0]
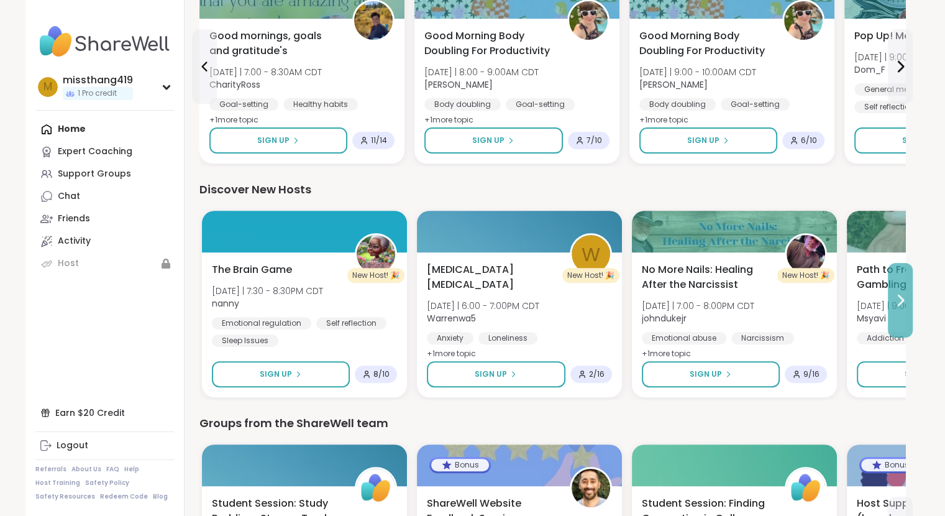
click at [905, 293] on icon at bounding box center [900, 300] width 15 height 15
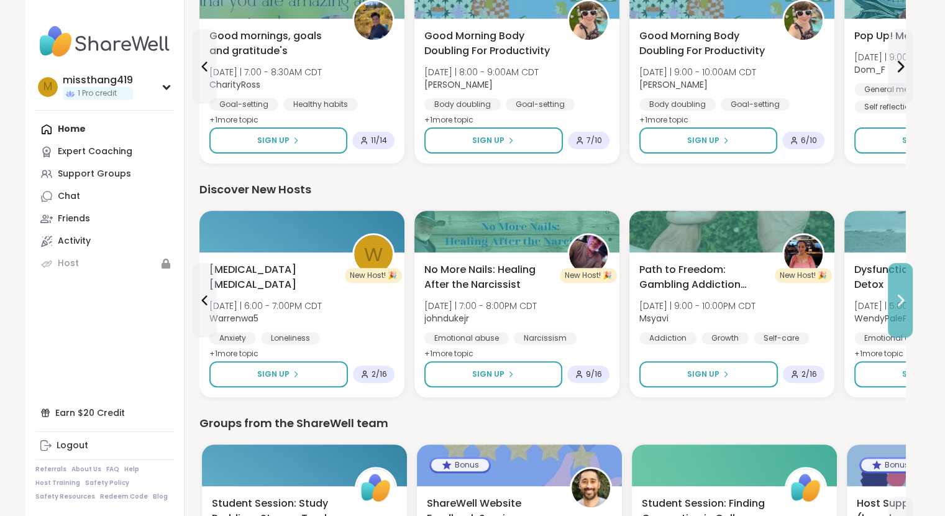
click at [905, 293] on icon at bounding box center [900, 300] width 15 height 15
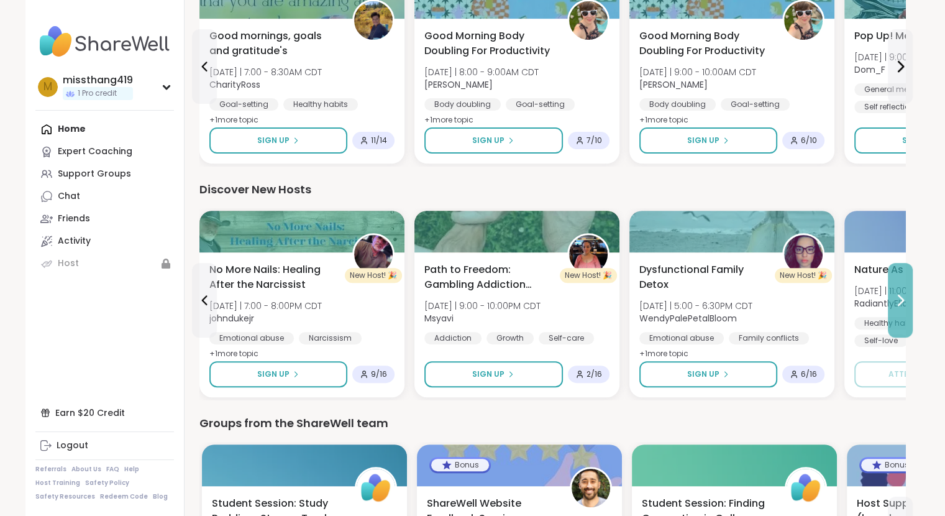
click at [905, 293] on icon at bounding box center [900, 300] width 15 height 15
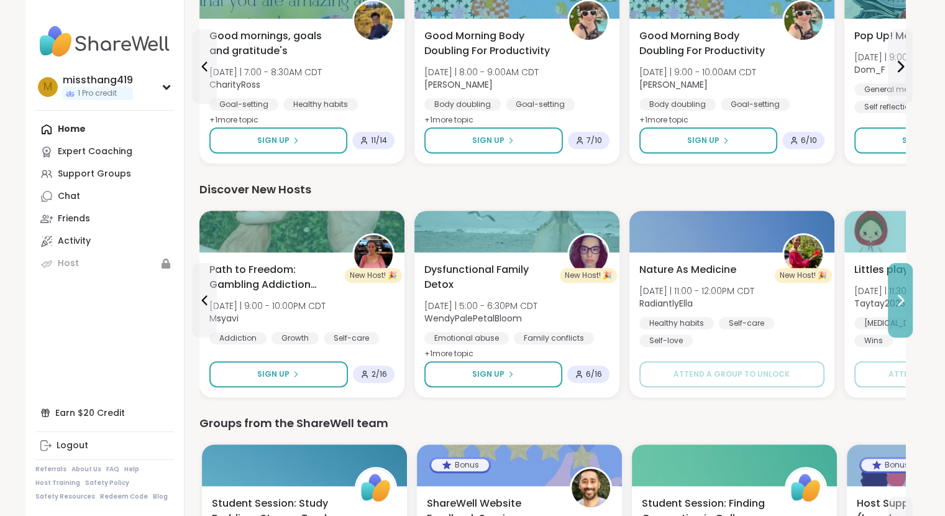
click at [905, 293] on icon at bounding box center [900, 300] width 15 height 15
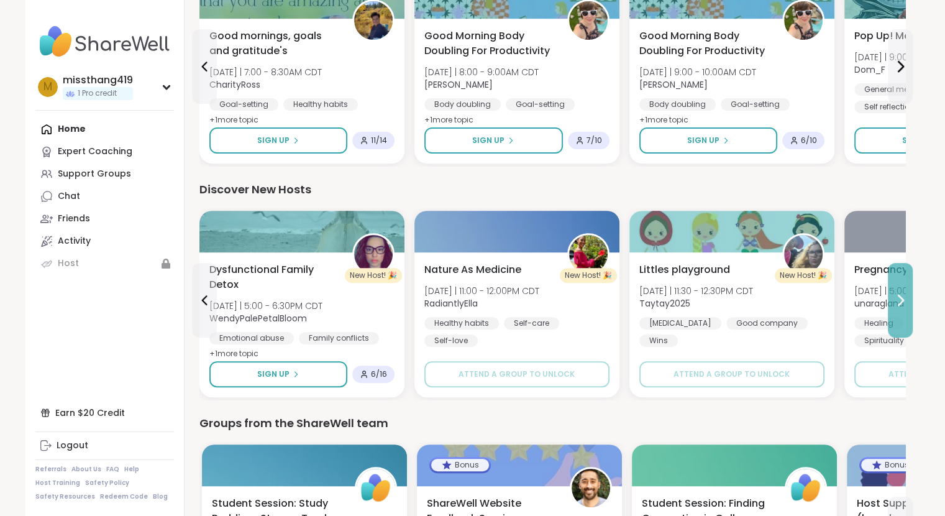
click at [905, 293] on icon at bounding box center [900, 300] width 15 height 15
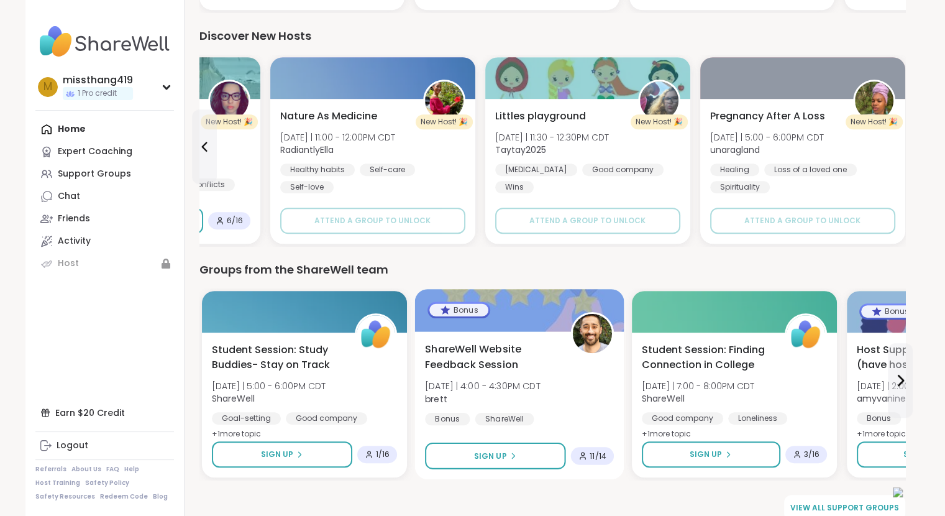
scroll to position [591, 0]
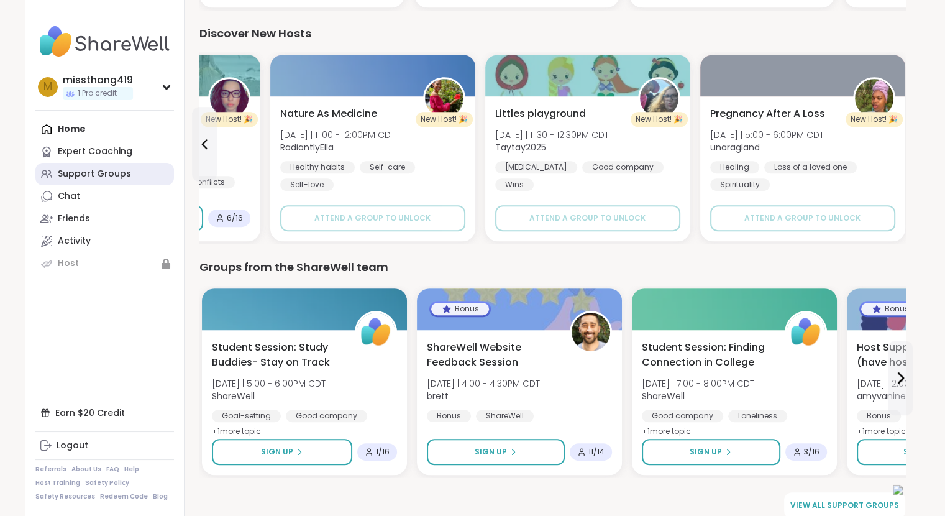
click at [117, 174] on div "Support Groups" at bounding box center [94, 174] width 73 height 12
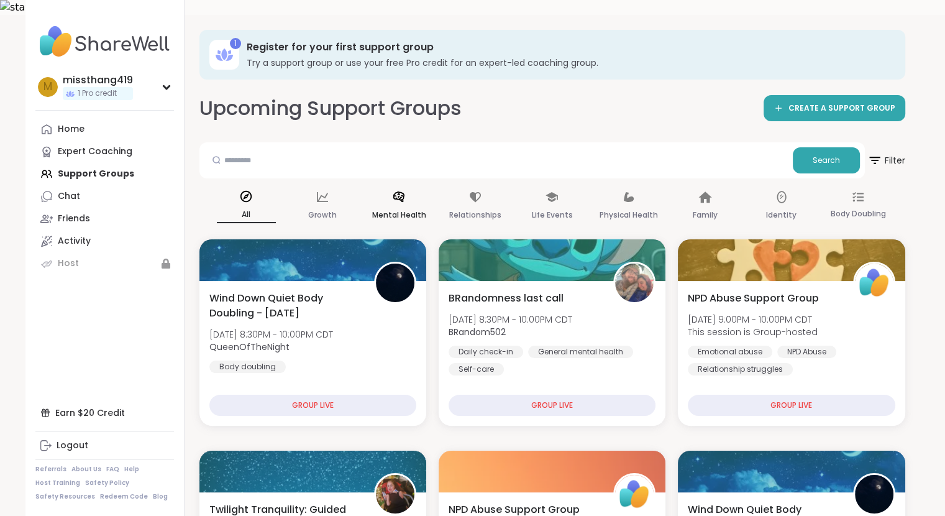
click at [416, 191] on div "Mental Health" at bounding box center [399, 206] width 59 height 46
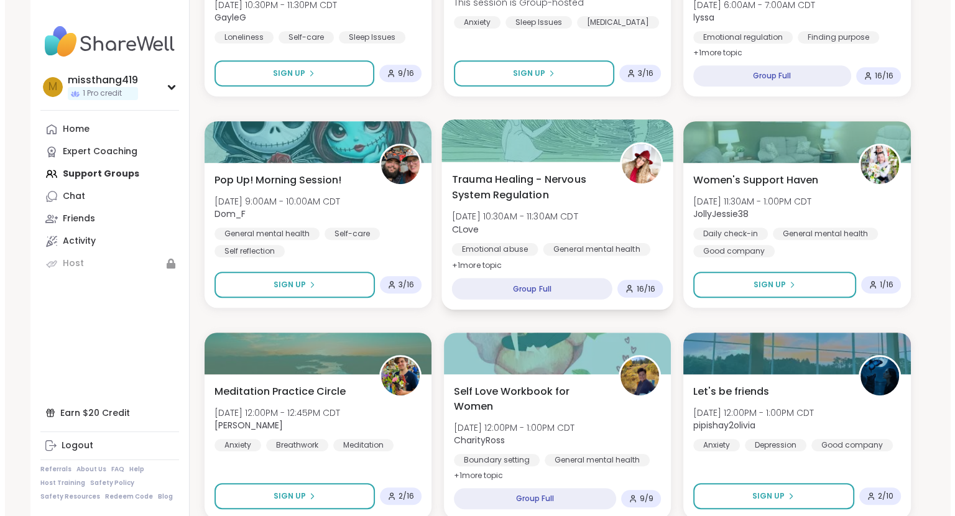
scroll to position [580, 0]
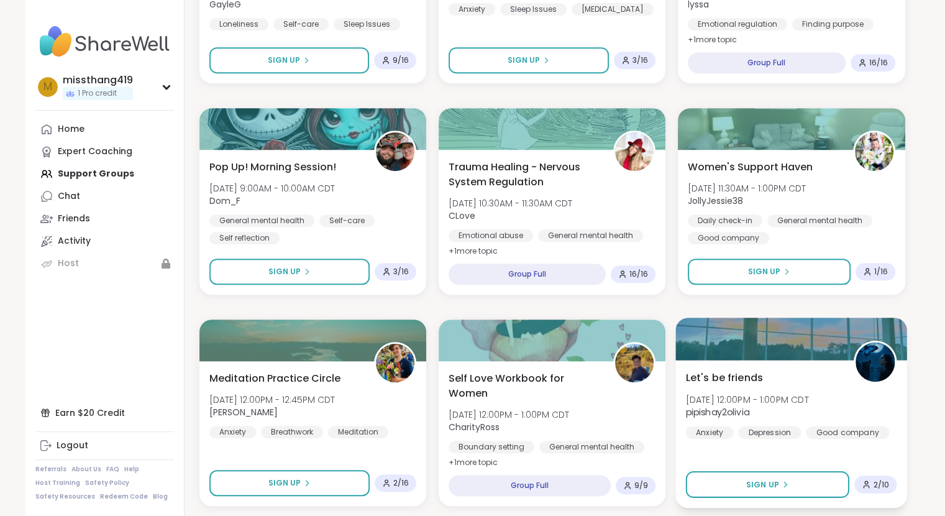
click at [768, 393] on span "Tue, Oct 14 | 12:00PM - 1:00PM CDT" at bounding box center [747, 399] width 123 height 12
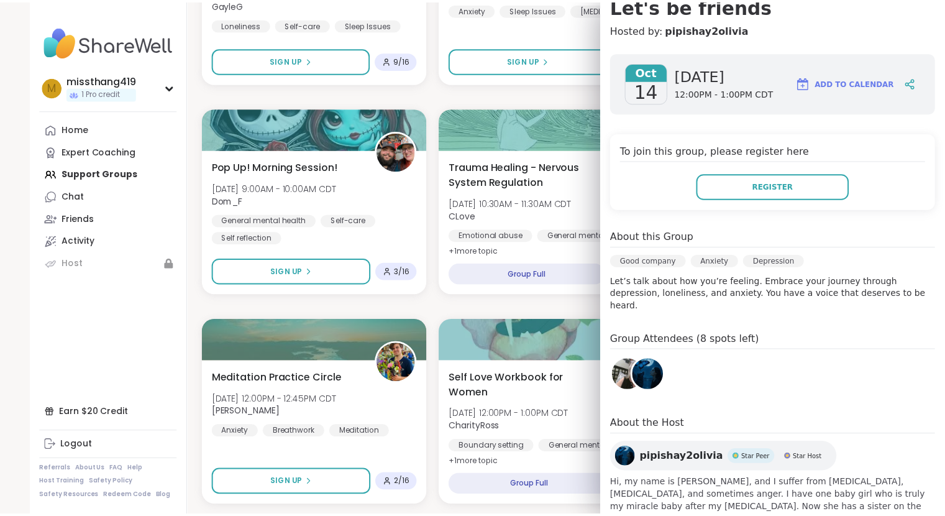
scroll to position [145, 0]
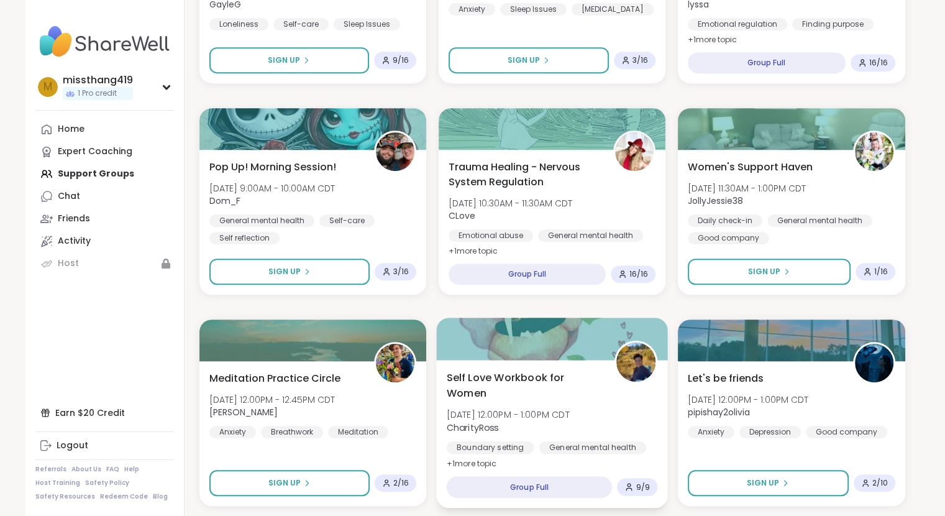
click at [544, 382] on span "Self Love Workbook for Women" at bounding box center [523, 385] width 154 height 30
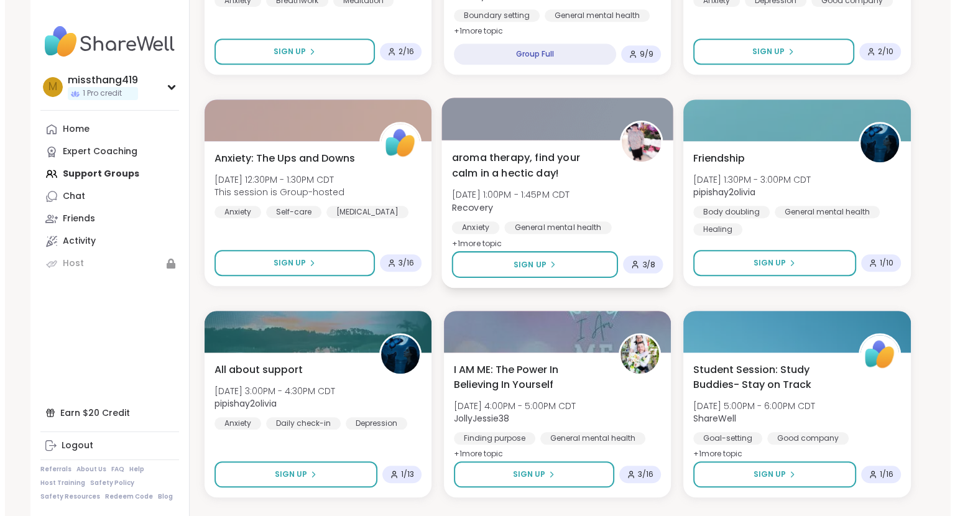
scroll to position [1015, 0]
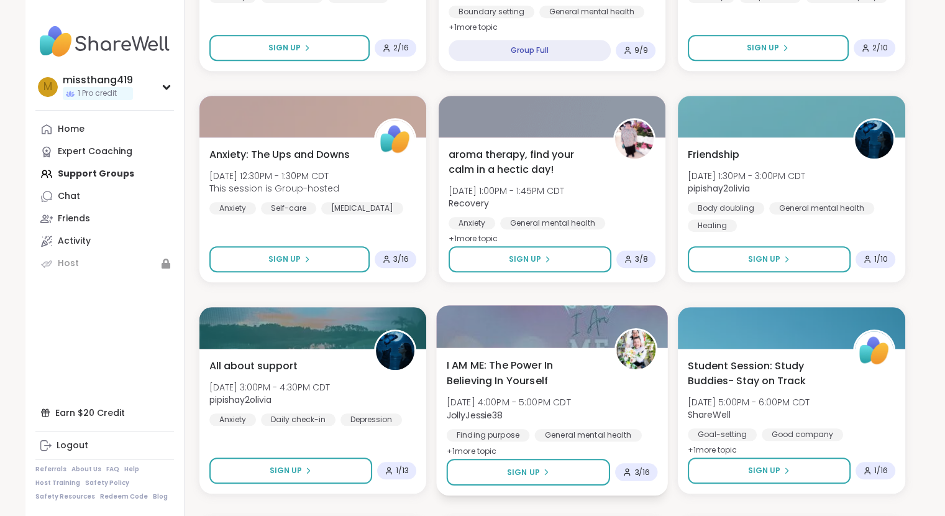
click at [533, 408] on span "JollyJessie38" at bounding box center [508, 414] width 124 height 12
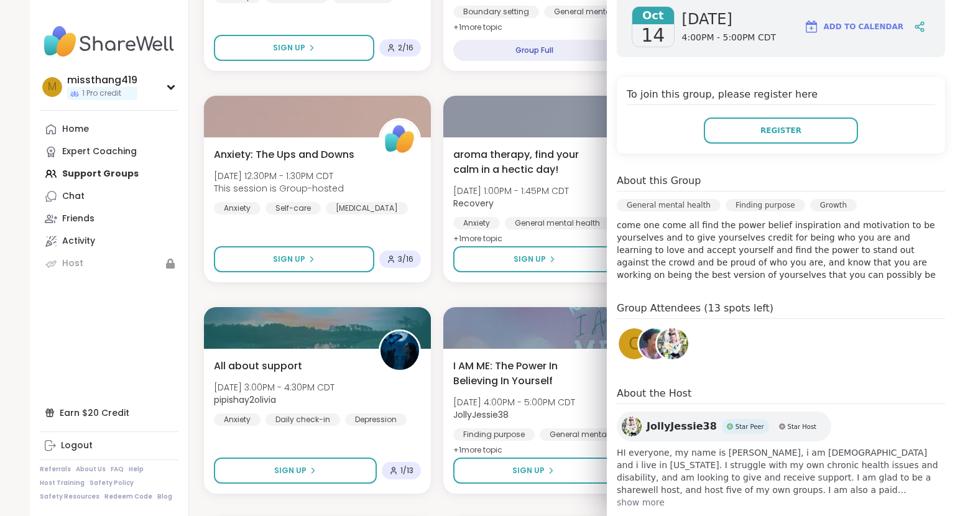
scroll to position [229, 0]
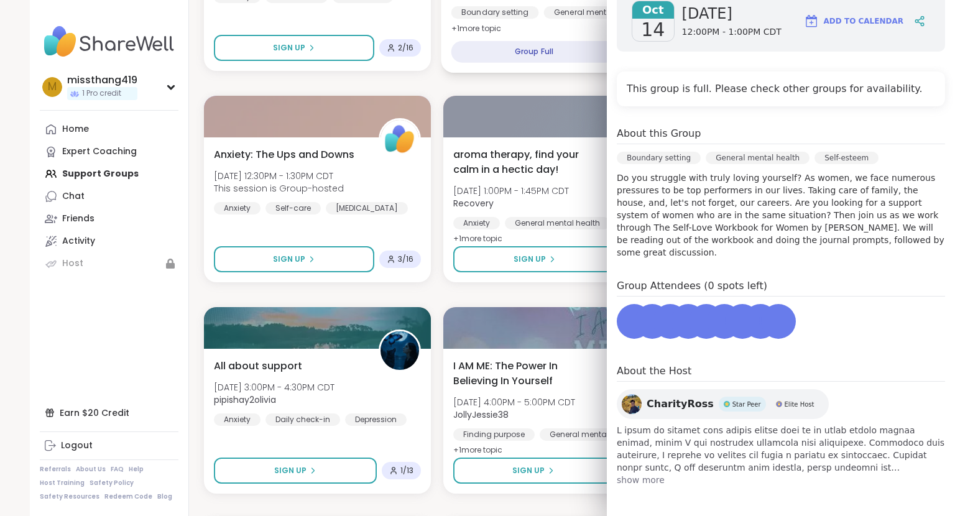
scroll to position [178, 0]
